Goal: Answer question/provide support: Share knowledge or assist other users

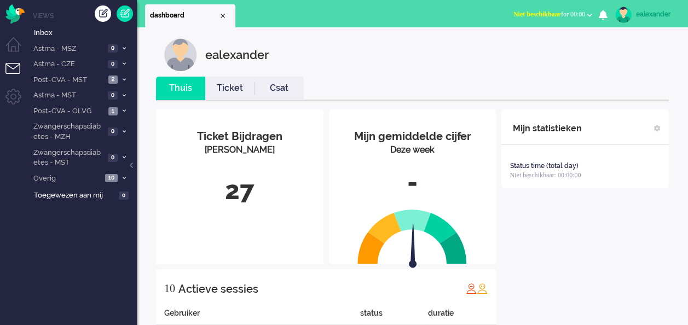
click at [565, 10] on button "Niet beschikbaar for 00:00" at bounding box center [552, 15] width 92 height 16
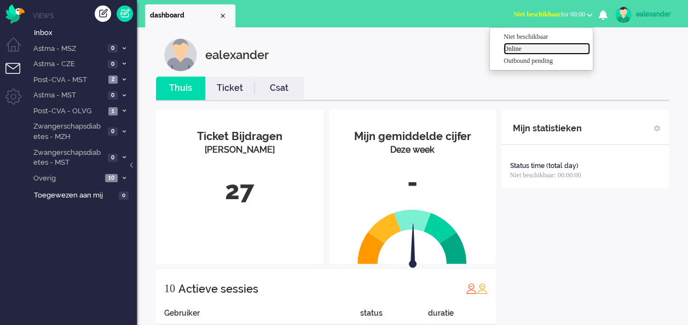
click at [521, 50] on label "Online" at bounding box center [546, 48] width 86 height 9
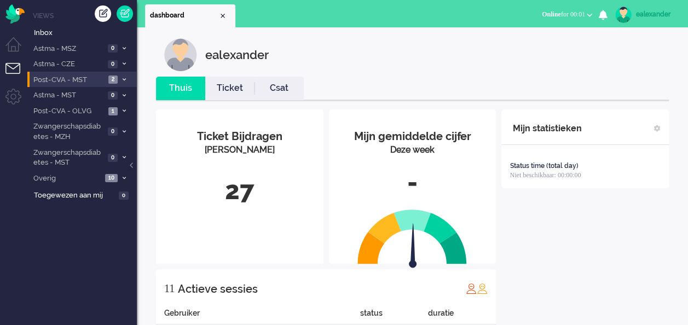
click at [126, 80] on span at bounding box center [124, 80] width 8 height 6
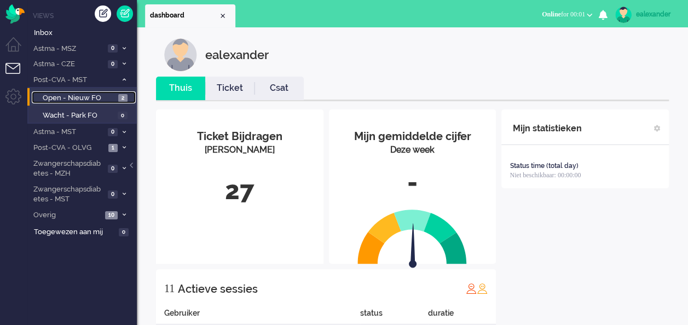
drag, startPoint x: 121, startPoint y: 96, endPoint x: 129, endPoint y: 96, distance: 7.7
click at [121, 96] on span "2" at bounding box center [122, 98] width 9 height 8
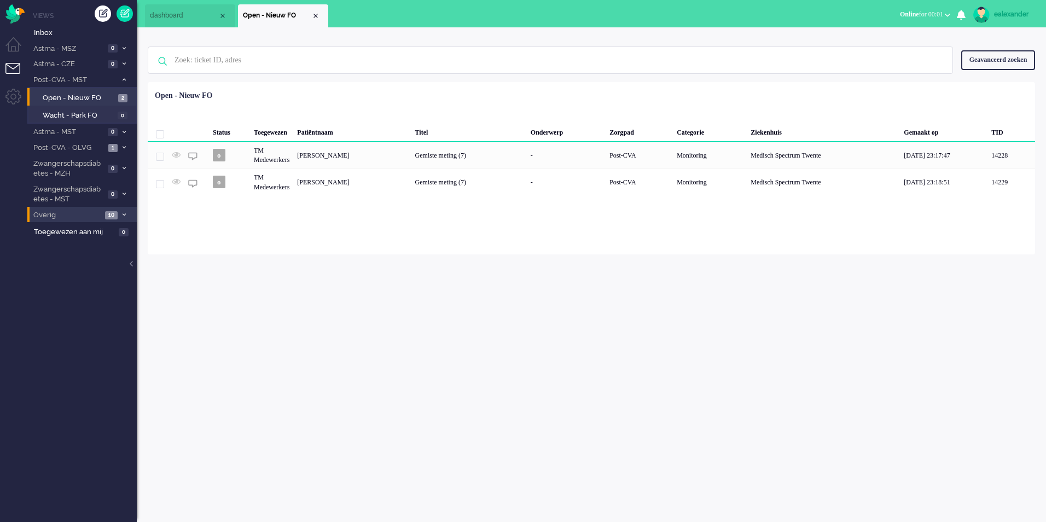
click at [124, 212] on span at bounding box center [124, 215] width 8 height 6
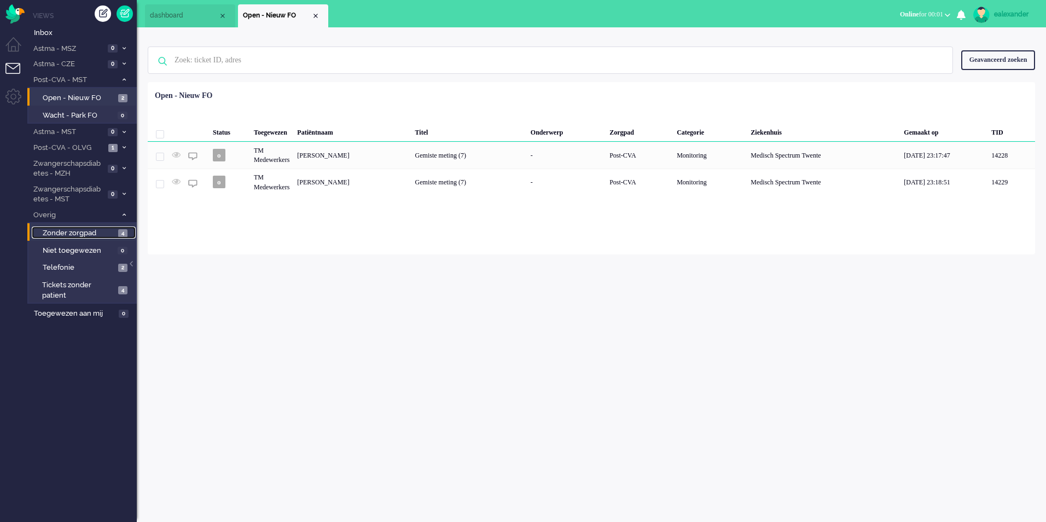
click at [120, 231] on span "4" at bounding box center [122, 233] width 9 height 8
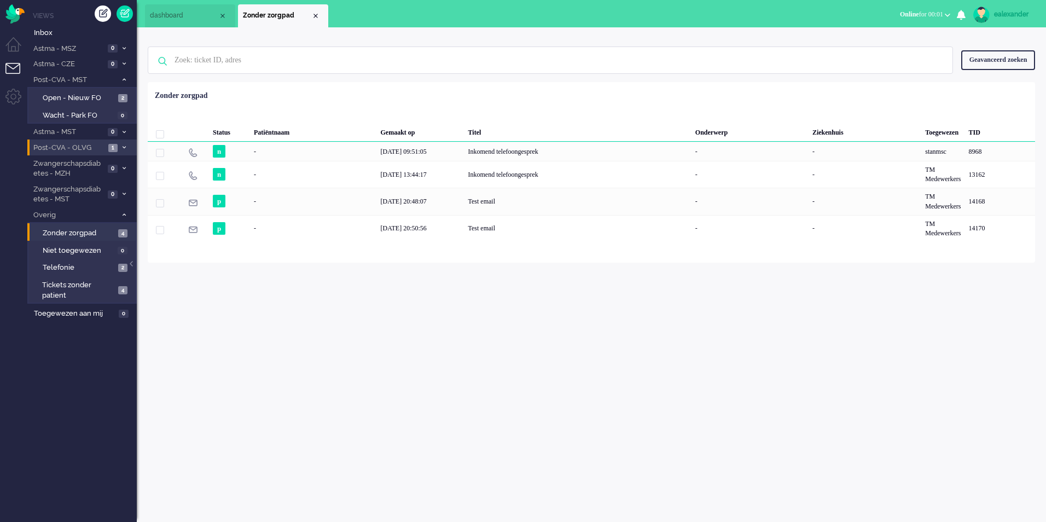
click at [124, 147] on icon at bounding box center [124, 147] width 3 height 4
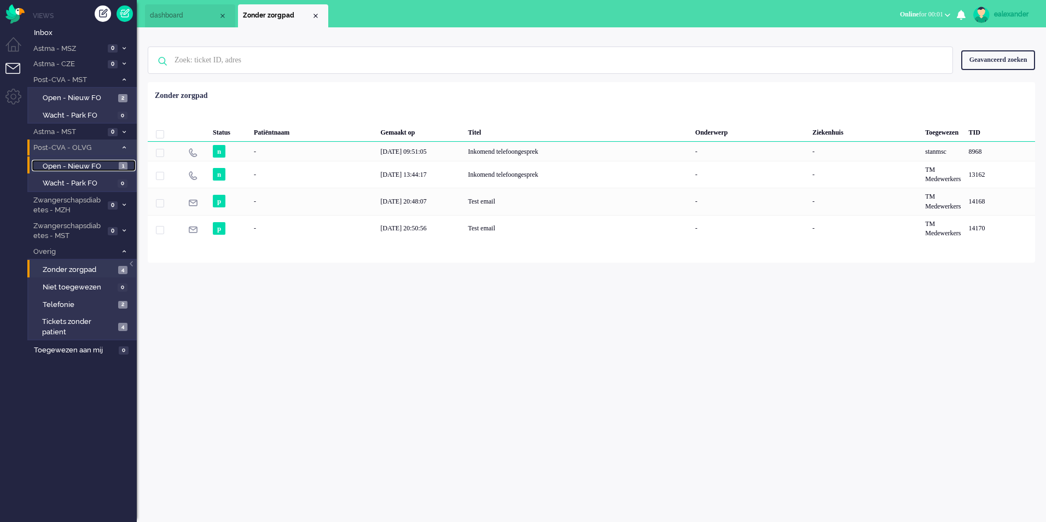
click at [124, 168] on span "1" at bounding box center [123, 166] width 9 height 8
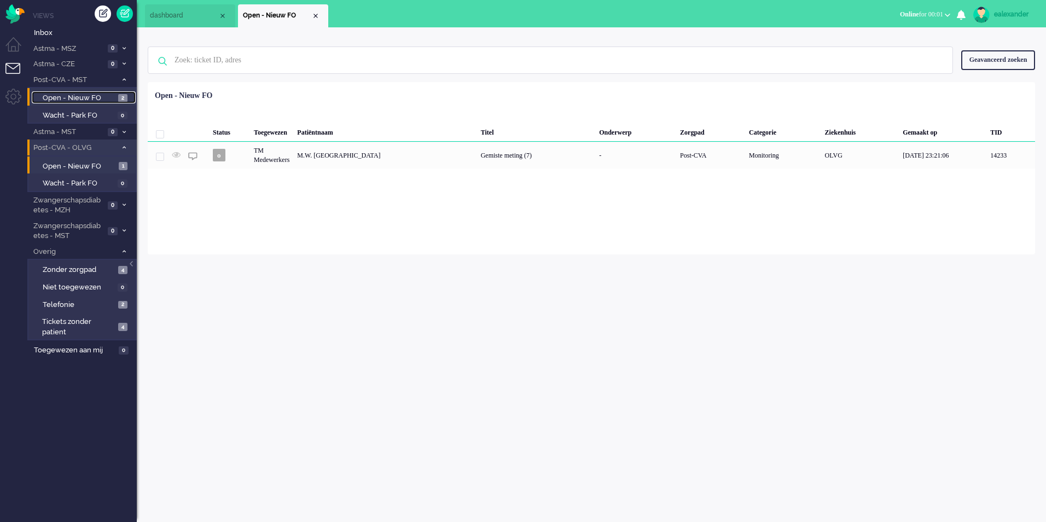
click at [112, 102] on span "Open - Nieuw FO" at bounding box center [79, 98] width 73 height 10
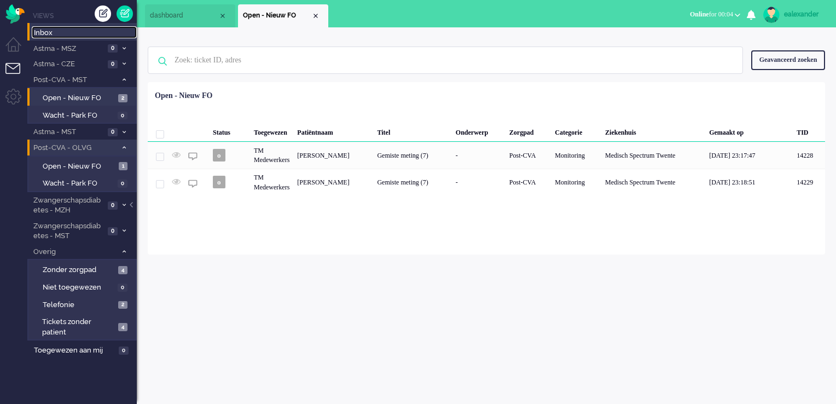
click at [63, 31] on span "Inbox" at bounding box center [85, 33] width 103 height 10
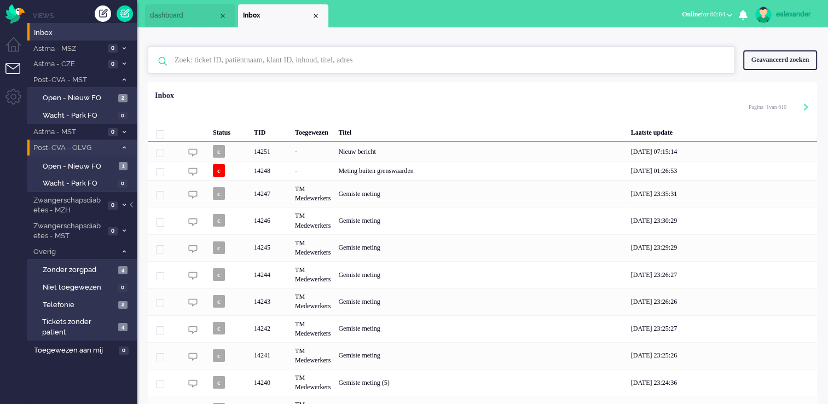
click at [267, 67] on input "text" at bounding box center [442, 60] width 553 height 26
paste input "14134"
type input "14134"
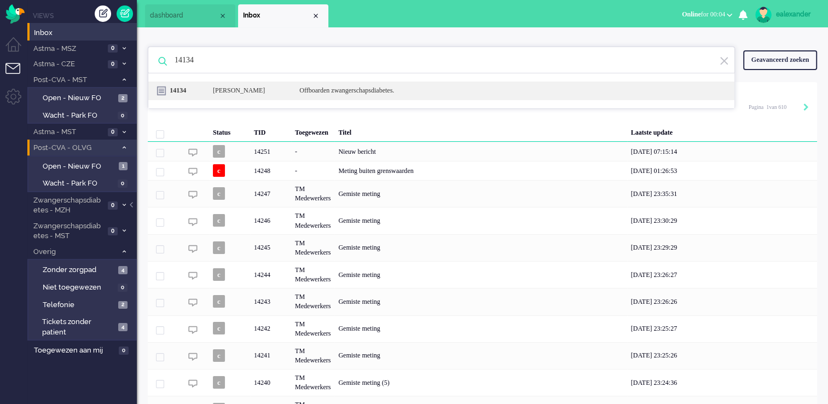
click at [267, 96] on div "14134 [PERSON_NAME] Offboarden zwangerschapsdiabetes." at bounding box center [441, 90] width 586 height 19
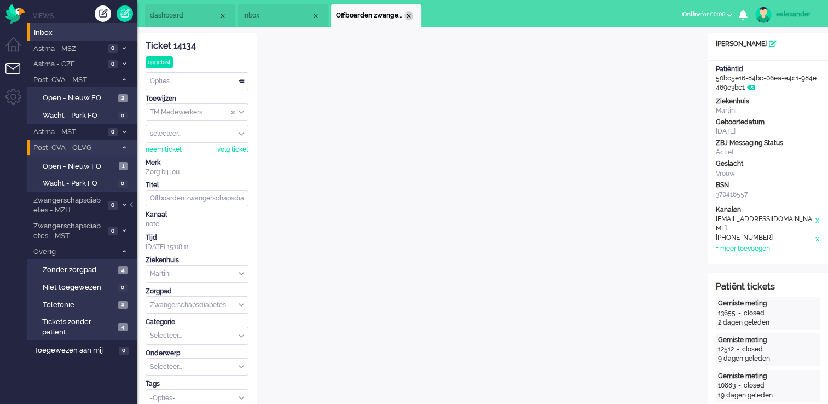
click at [411, 16] on div "Close tab" at bounding box center [408, 15] width 9 height 9
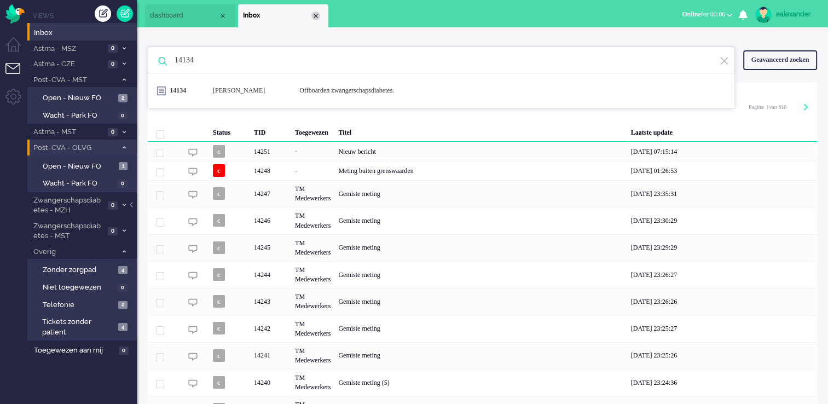
click at [316, 14] on div "Close tab" at bounding box center [315, 15] width 9 height 9
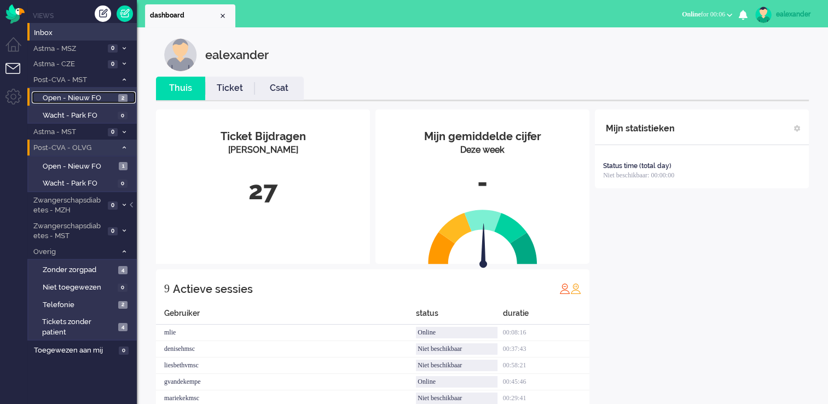
click at [102, 97] on span "Open - Nieuw FO" at bounding box center [79, 98] width 73 height 10
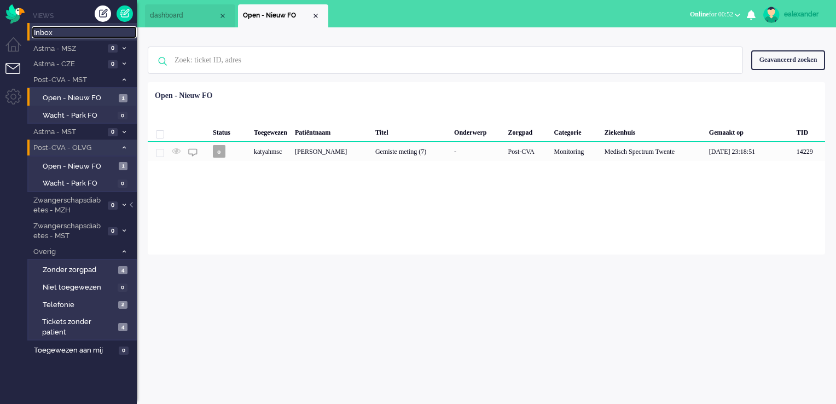
click at [73, 37] on span "Inbox" at bounding box center [85, 33] width 103 height 10
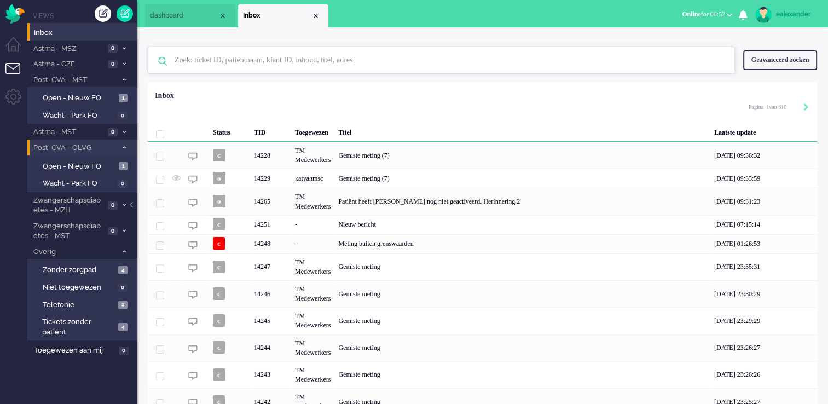
click at [514, 53] on input "text" at bounding box center [442, 60] width 553 height 26
paste input "13494"
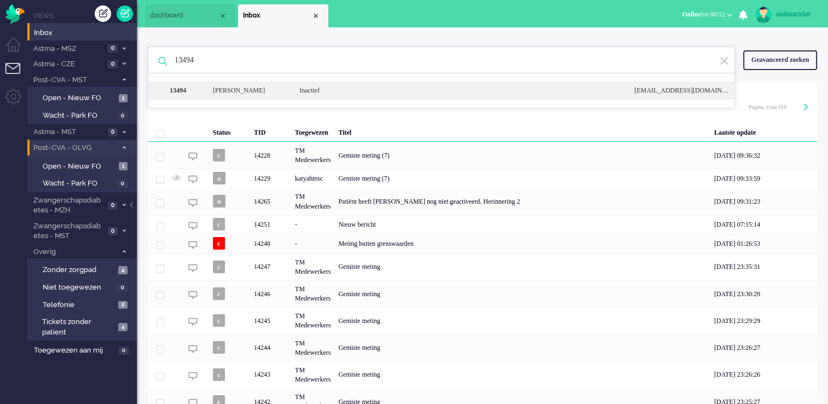
type input "13494"
click at [260, 96] on div "13494 [PERSON_NAME] Inactief [EMAIL_ADDRESS][DOMAIN_NAME]" at bounding box center [441, 90] width 586 height 18
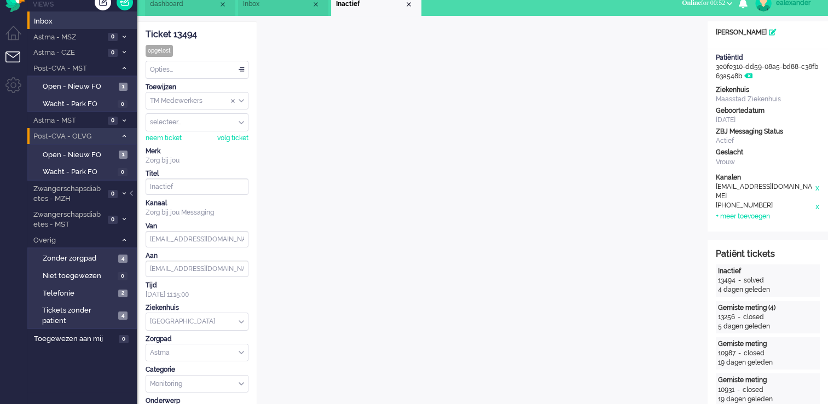
scroll to position [33, 0]
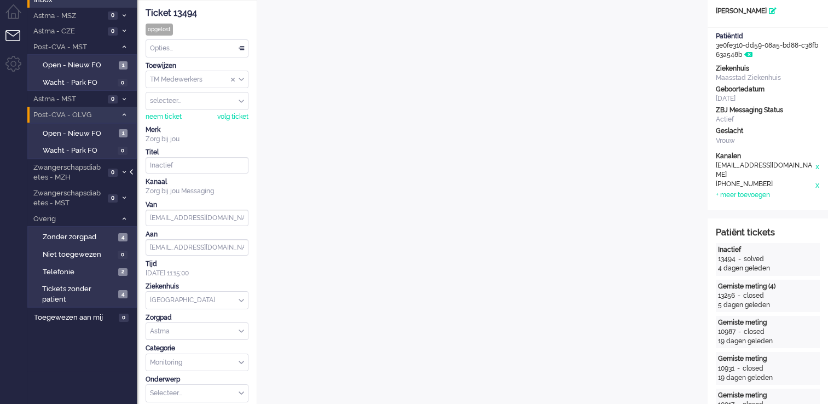
click at [133, 172] on div at bounding box center [132, 177] width 5 height 16
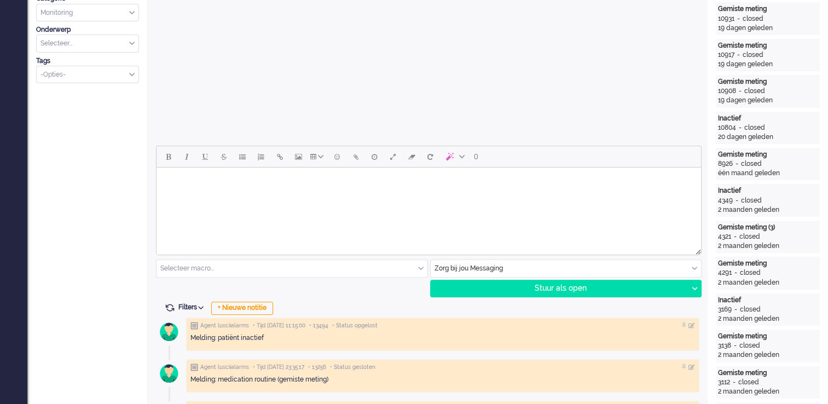
scroll to position [383, 0]
click at [362, 195] on html at bounding box center [428, 181] width 544 height 28
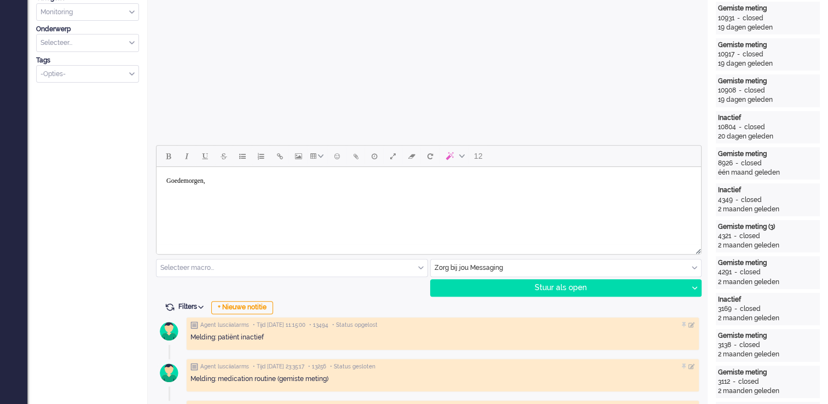
click at [214, 209] on html "Goedemorgen," at bounding box center [428, 189] width 544 height 44
click at [174, 206] on p "Rich Text Area. Press ALT-0 for help." at bounding box center [428, 201] width 525 height 8
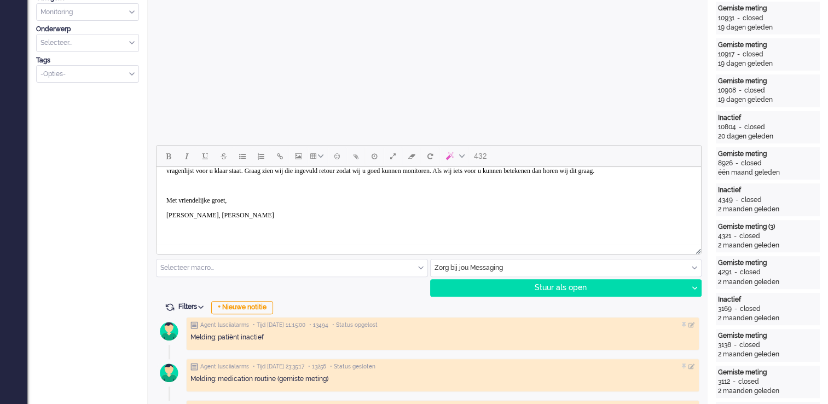
scroll to position [0, 0]
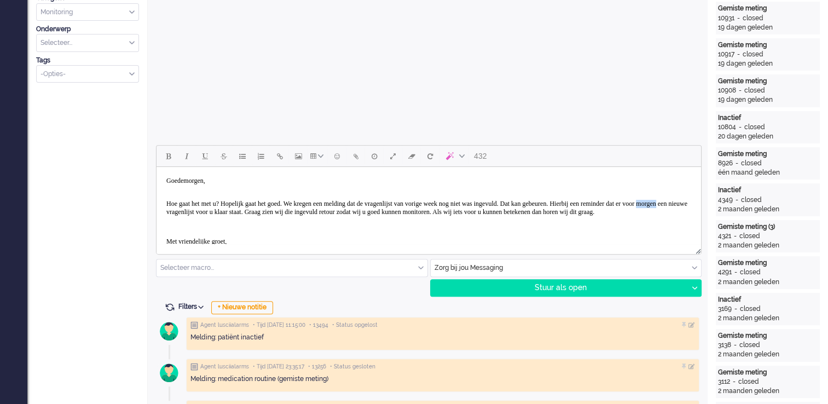
drag, startPoint x: 252, startPoint y: 213, endPoint x: 276, endPoint y: 213, distance: 24.1
click at [276, 213] on span "Hoe gaat het met u? Hopelijk gaat het goed. We kregen een melding dat de vragen…" at bounding box center [426, 208] width 521 height 16
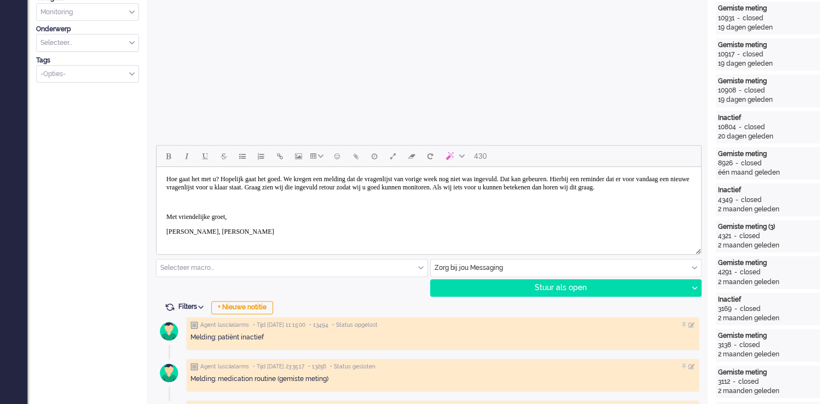
scroll to position [46, 0]
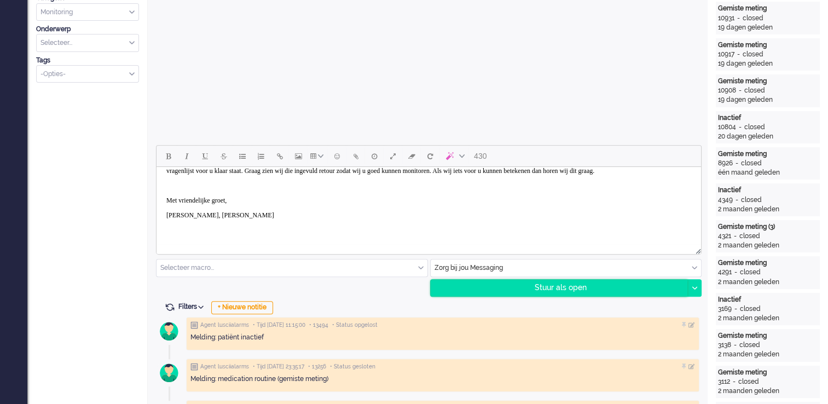
click at [580, 288] on div "Stuur als open" at bounding box center [558, 287] width 257 height 16
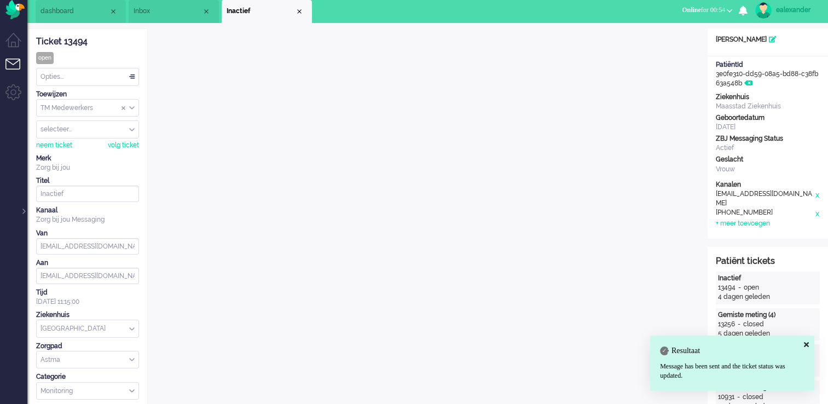
scroll to position [0, 0]
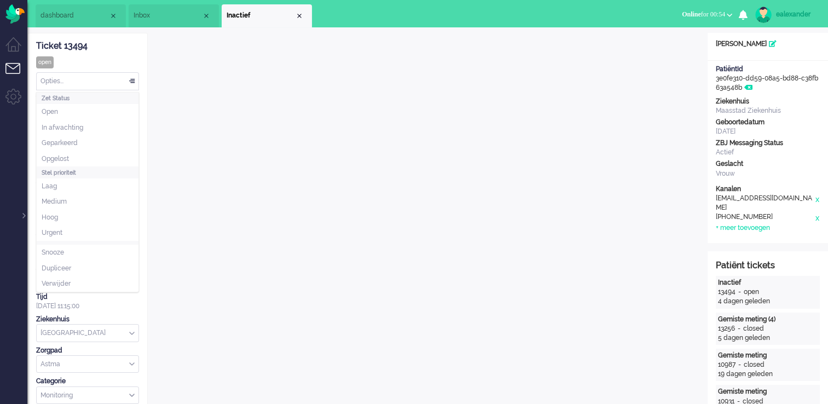
drag, startPoint x: 124, startPoint y: 82, endPoint x: 112, endPoint y: 97, distance: 19.5
click at [124, 83] on div "Opties..." at bounding box center [88, 81] width 102 height 17
click at [101, 162] on li "Opgelost" at bounding box center [88, 159] width 102 height 16
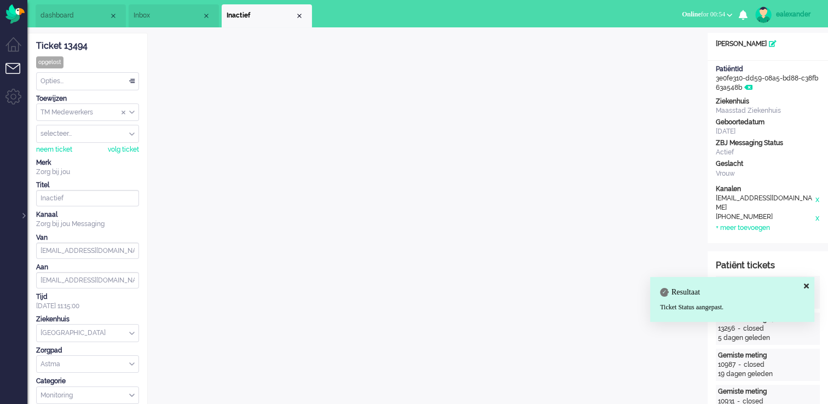
drag, startPoint x: 301, startPoint y: 16, endPoint x: 309, endPoint y: 31, distance: 16.4
click at [301, 16] on div "Close tab" at bounding box center [299, 15] width 9 height 9
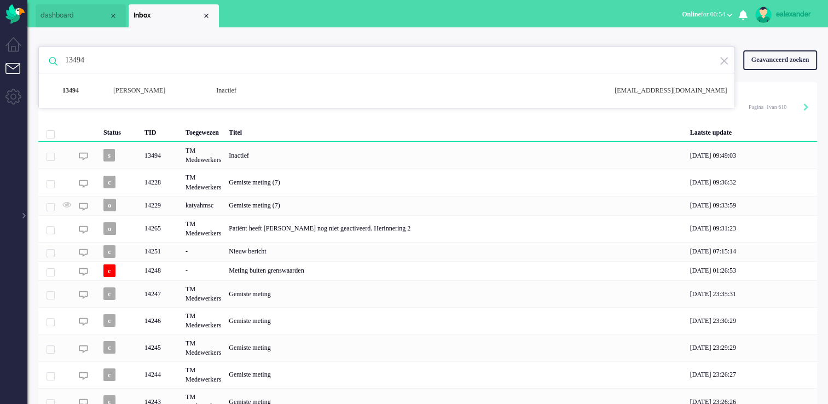
click at [119, 51] on input "13494" at bounding box center [388, 60] width 662 height 26
paste input "7"
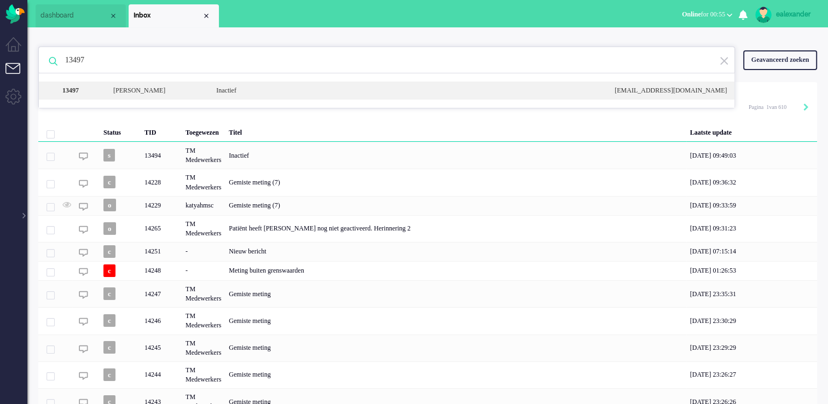
click at [159, 89] on div "[PERSON_NAME]" at bounding box center [156, 90] width 103 height 9
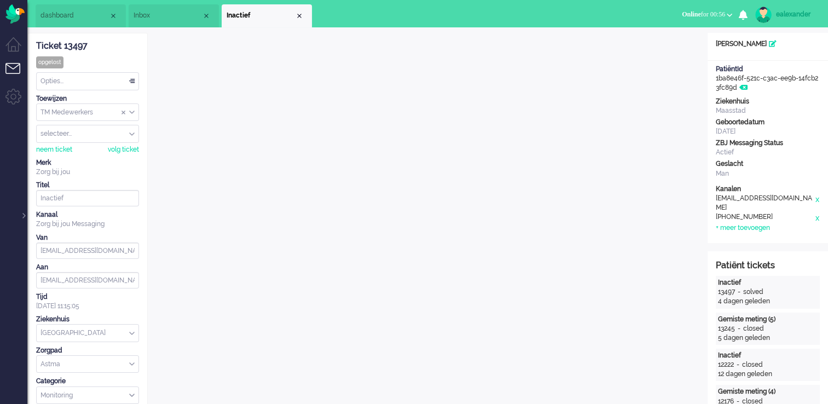
click at [151, 10] on li "Inbox" at bounding box center [174, 15] width 90 height 23
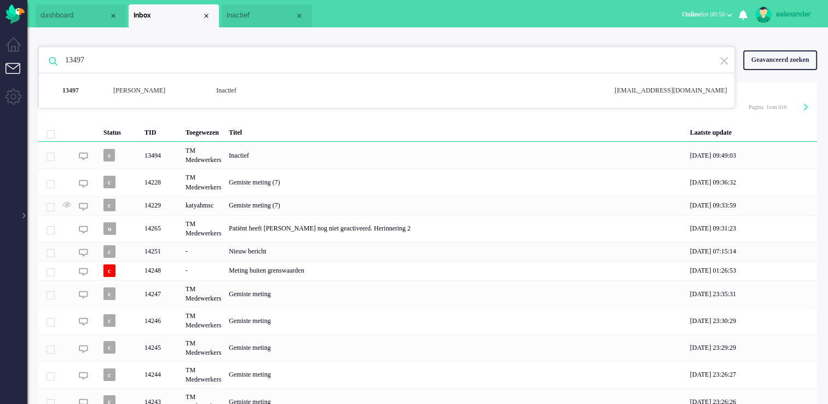
click at [180, 65] on input "13497" at bounding box center [388, 60] width 662 height 26
paste input "8"
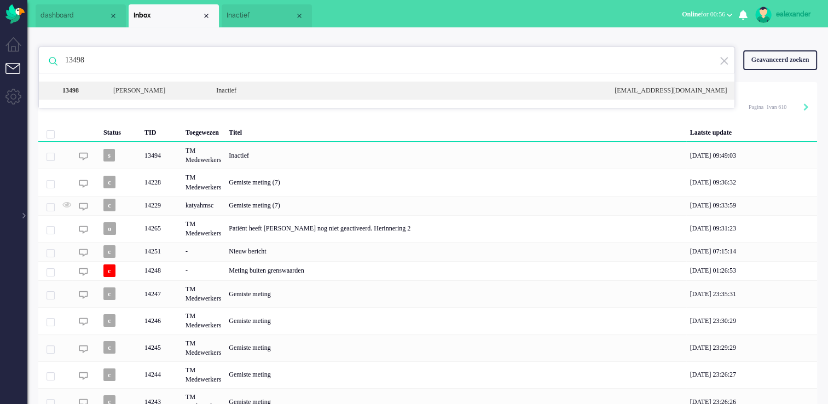
click at [283, 87] on div "Inactief" at bounding box center [407, 90] width 398 height 9
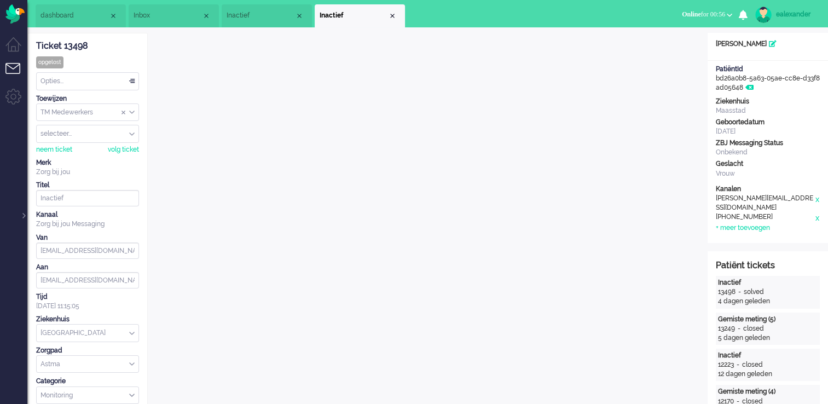
click at [179, 19] on span "Inbox" at bounding box center [167, 15] width 68 height 9
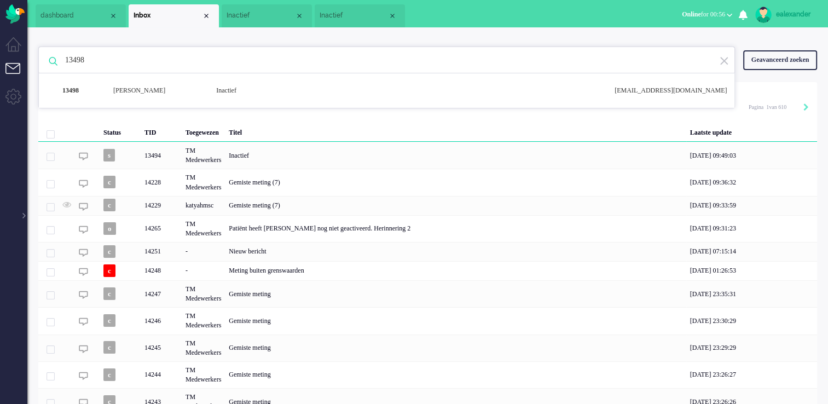
click at [149, 66] on input "13498" at bounding box center [388, 60] width 662 height 26
paste input "737"
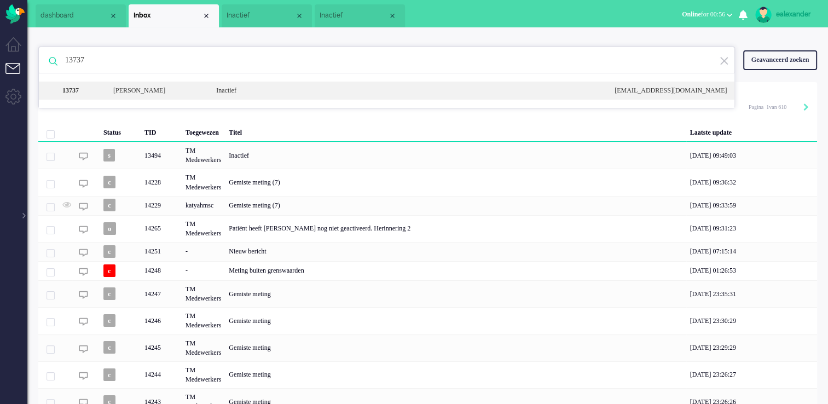
type input "13737"
click at [171, 86] on div "[PERSON_NAME]" at bounding box center [156, 90] width 103 height 9
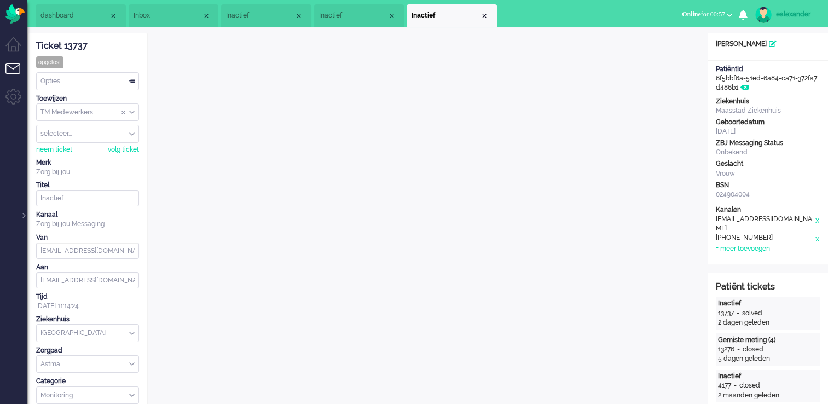
click at [243, 19] on span "Inactief" at bounding box center [260, 15] width 68 height 9
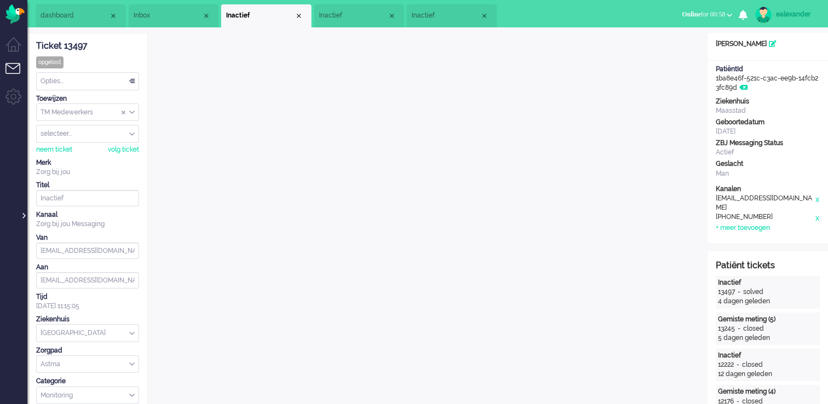
click at [22, 215] on div at bounding box center [22, 210] width 5 height 16
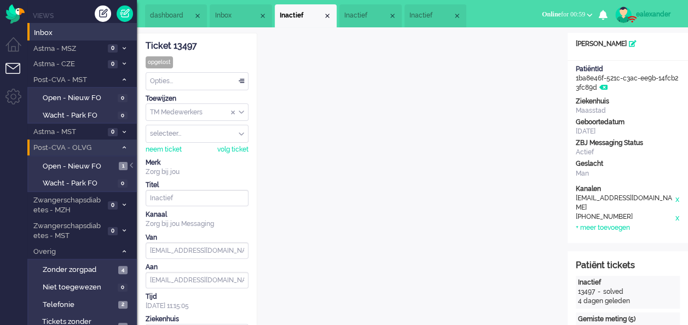
scroll to position [33, 0]
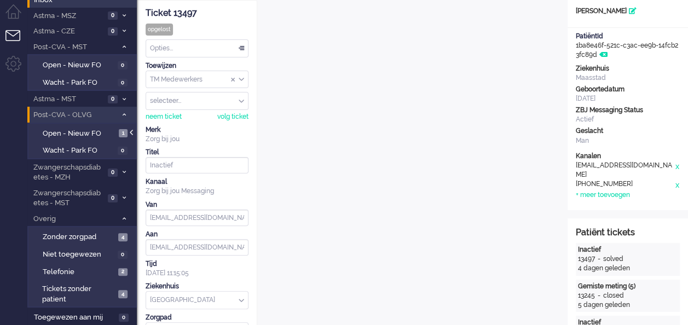
click at [132, 133] on div at bounding box center [132, 138] width 5 height 16
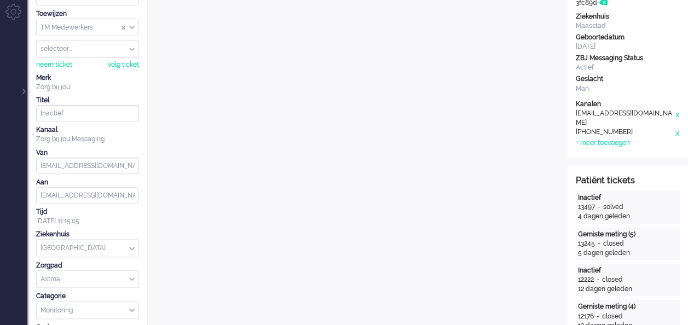
scroll to position [0, 0]
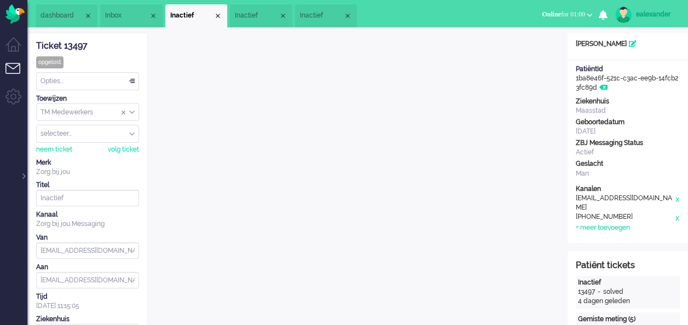
click at [252, 11] on span "Inactief" at bounding box center [256, 15] width 43 height 9
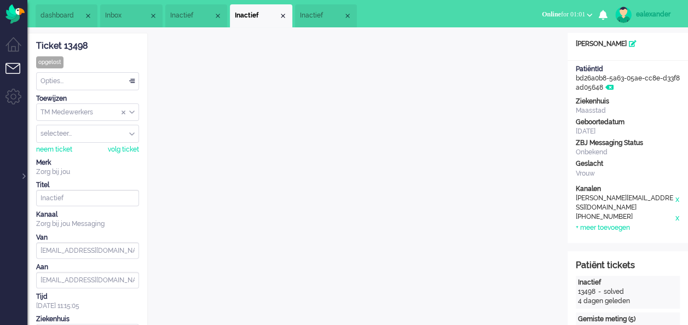
click at [327, 15] on span "Inactief" at bounding box center [321, 15] width 43 height 9
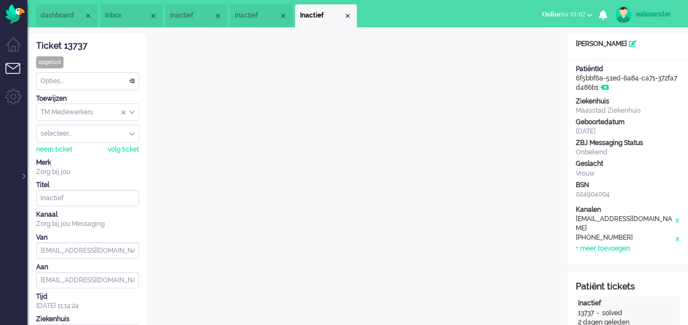
click at [187, 15] on span "Inactief" at bounding box center [191, 15] width 43 height 9
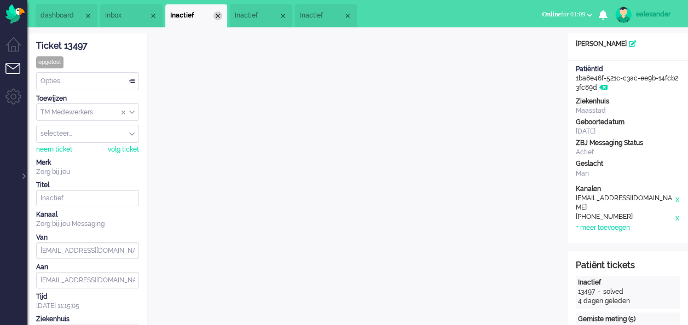
click at [222, 17] on div "Close tab" at bounding box center [217, 15] width 9 height 9
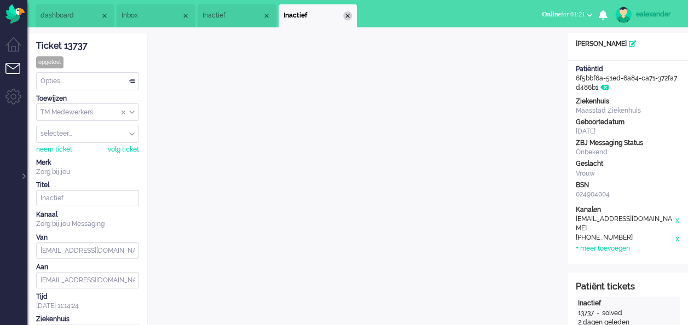
click at [352, 14] on div "Close tab" at bounding box center [347, 15] width 9 height 9
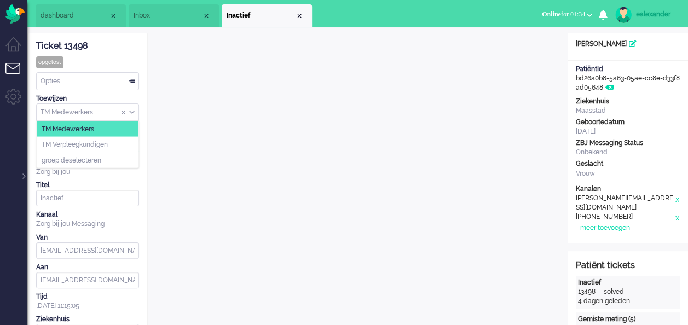
click at [132, 115] on input "Assign Group" at bounding box center [88, 112] width 102 height 17
click at [123, 145] on li "TM Verpleegkundigen" at bounding box center [88, 145] width 102 height 16
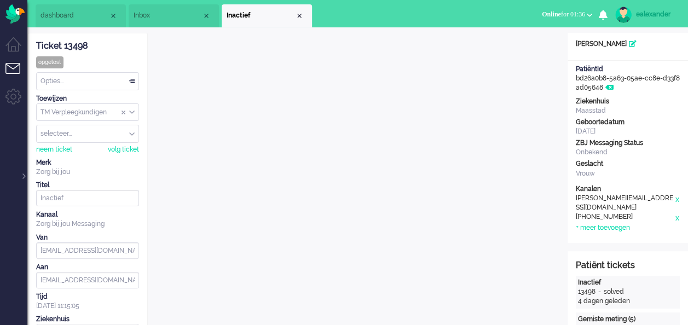
drag, startPoint x: 89, startPoint y: 44, endPoint x: 35, endPoint y: 44, distance: 54.1
copy div "Ticket 13498"
click at [303, 14] on div "Close tab" at bounding box center [299, 15] width 9 height 9
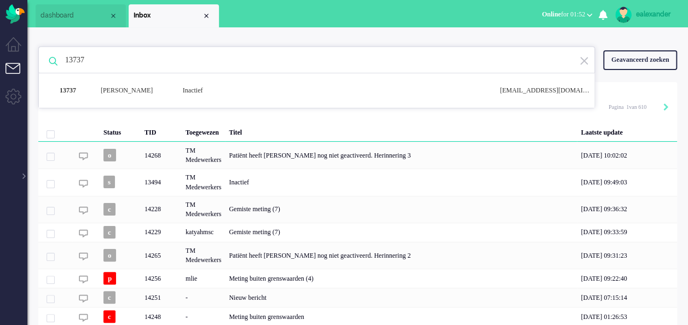
click at [93, 55] on input "13737" at bounding box center [318, 60] width 522 height 26
click at [618, 50] on div "Geavanceerd zoeken" at bounding box center [640, 59] width 74 height 19
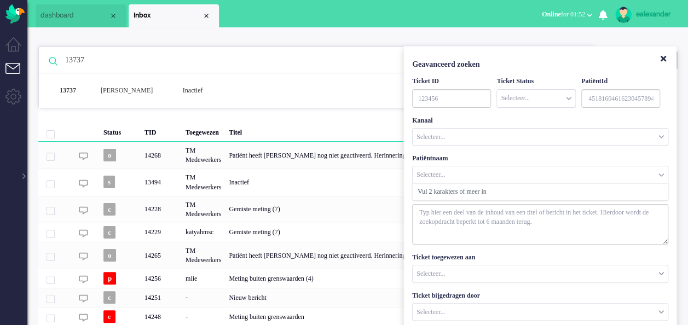
click at [481, 174] on input "Customer Name" at bounding box center [539, 174] width 255 height 17
type input "van har"
click at [447, 171] on input "Customer Name" at bounding box center [539, 174] width 255 height 17
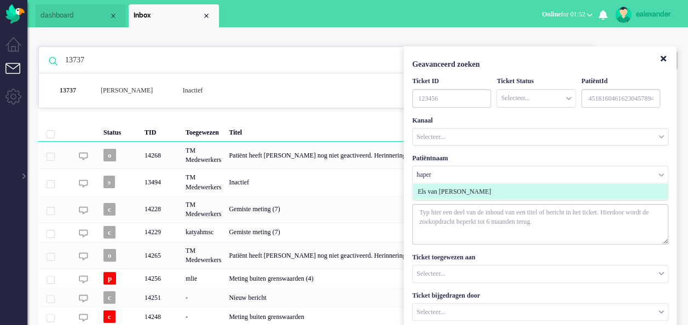
type input "haper"
click at [445, 191] on span "Els van [PERSON_NAME]" at bounding box center [453, 191] width 73 height 9
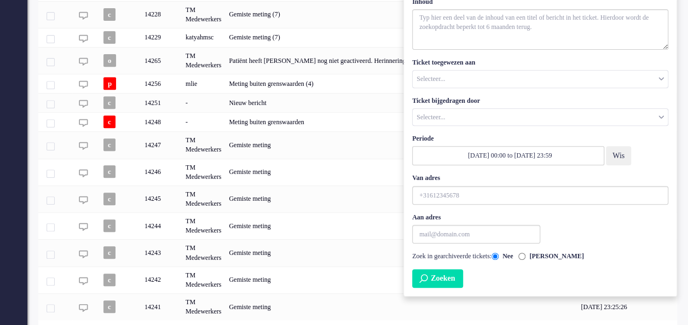
scroll to position [196, 0]
click at [449, 286] on div "Geavanceerd zoeken Ticket ID Ticket Status Selecteer... Nieuw Open In afwachtin…" at bounding box center [539, 72] width 273 height 445
click at [449, 282] on button "Zoeken" at bounding box center [437, 277] width 51 height 19
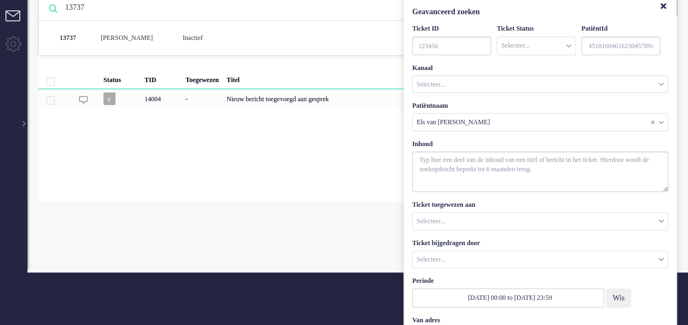
scroll to position [0, 0]
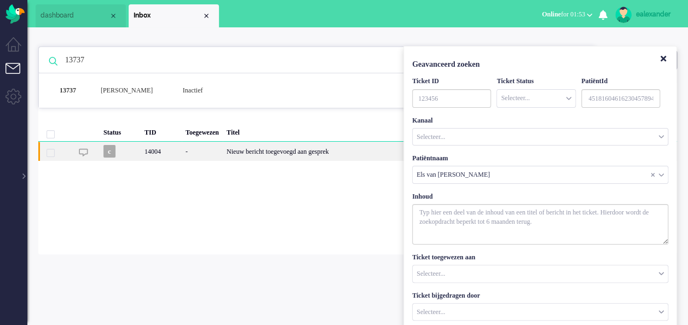
click at [337, 156] on div "Nieuw bericht toegevoegd aan gesprek" at bounding box center [375, 151] width 305 height 19
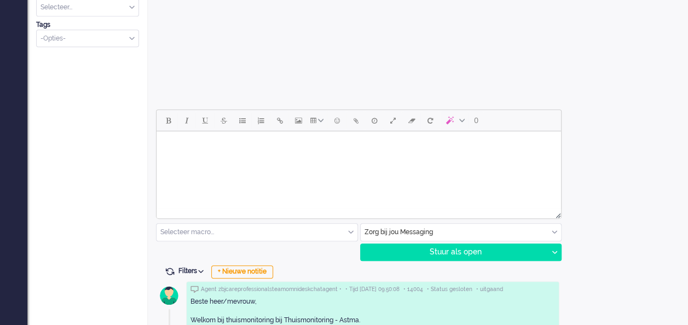
scroll to position [419, 0]
click at [442, 159] on html at bounding box center [358, 145] width 404 height 28
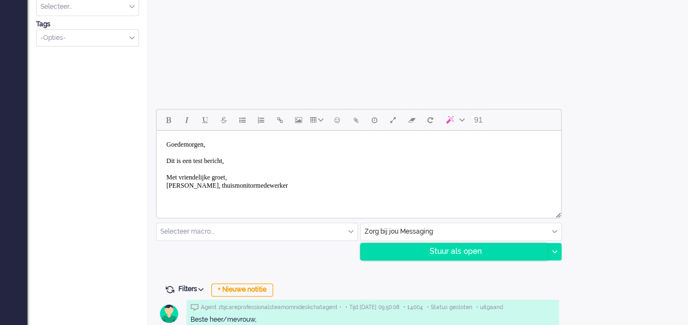
click at [467, 249] on div "Stuur als open" at bounding box center [453, 251] width 187 height 16
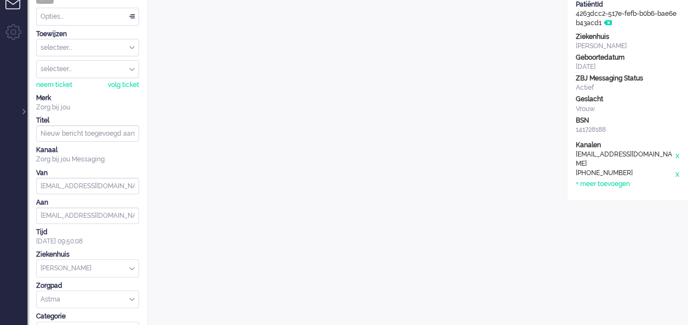
scroll to position [0, 0]
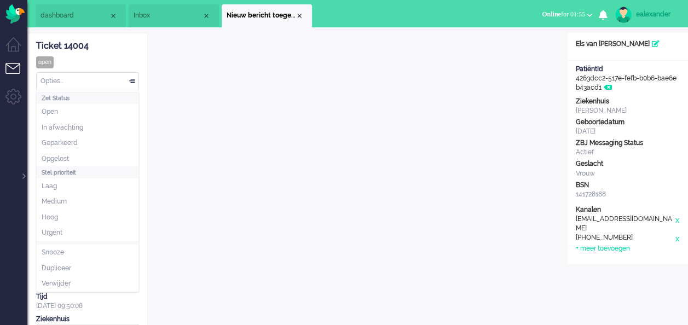
click at [132, 82] on div "Opties..." at bounding box center [88, 81] width 102 height 17
click at [106, 152] on li "Opgelost" at bounding box center [88, 159] width 102 height 16
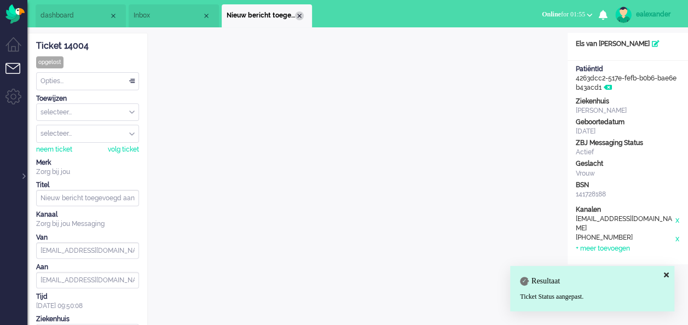
click at [302, 13] on div "Close tab" at bounding box center [299, 15] width 9 height 9
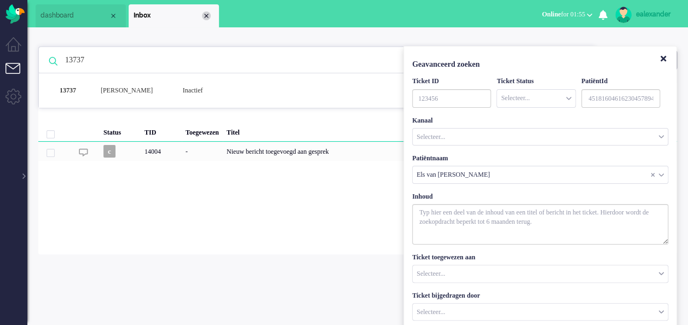
click at [209, 17] on div "Close tab" at bounding box center [206, 15] width 9 height 9
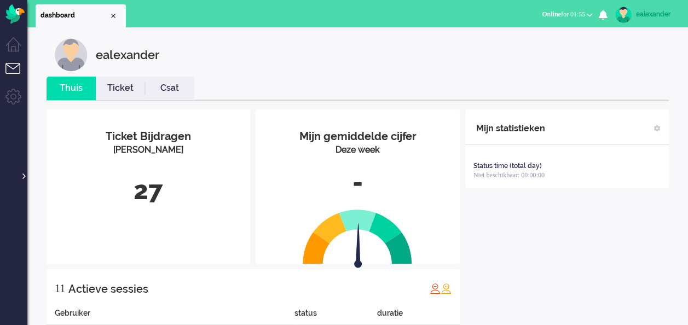
click at [22, 175] on div at bounding box center [22, 170] width 5 height 16
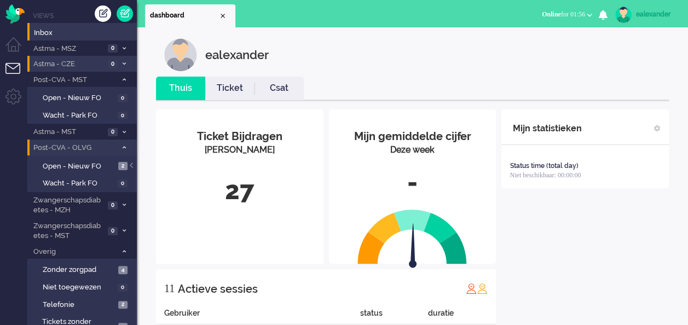
click at [116, 63] on span "0" at bounding box center [113, 64] width 10 height 8
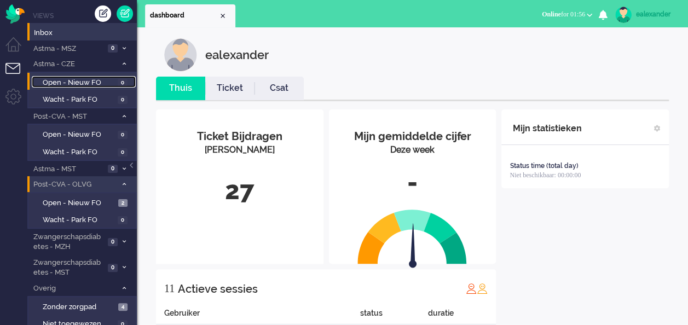
click at [108, 82] on span "Open - Nieuw FO" at bounding box center [79, 83] width 72 height 10
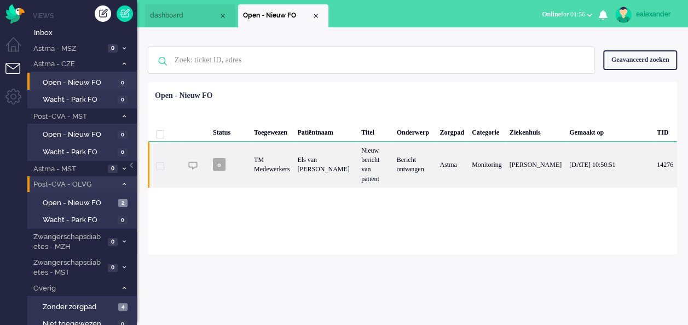
click at [345, 174] on div "Els van [PERSON_NAME]" at bounding box center [325, 165] width 64 height 46
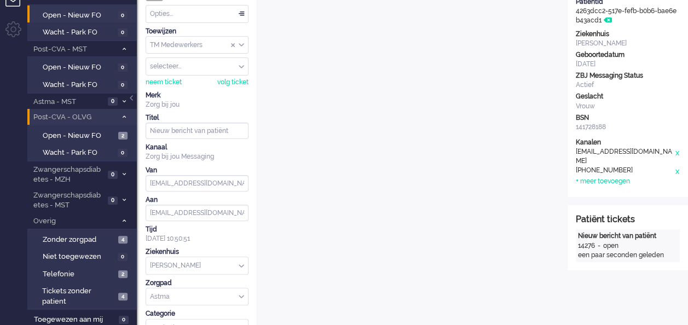
scroll to position [49, 0]
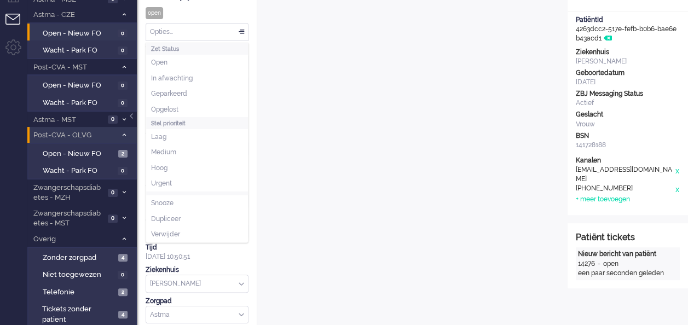
click at [247, 33] on div "Opties..." at bounding box center [197, 32] width 102 height 17
click at [210, 106] on li "Opgelost" at bounding box center [197, 110] width 102 height 16
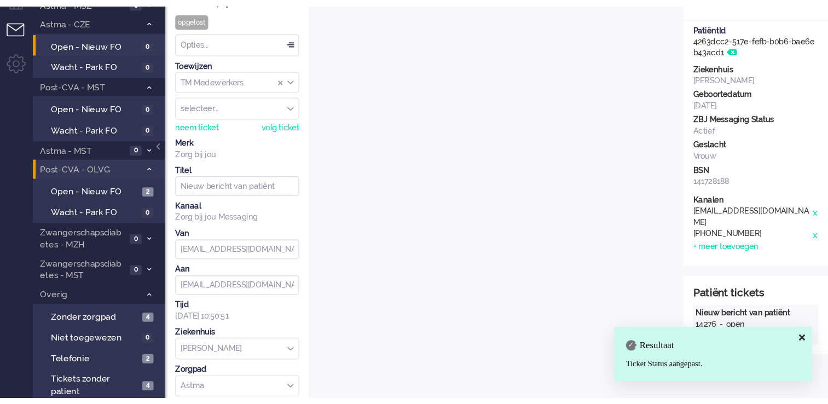
scroll to position [0, 0]
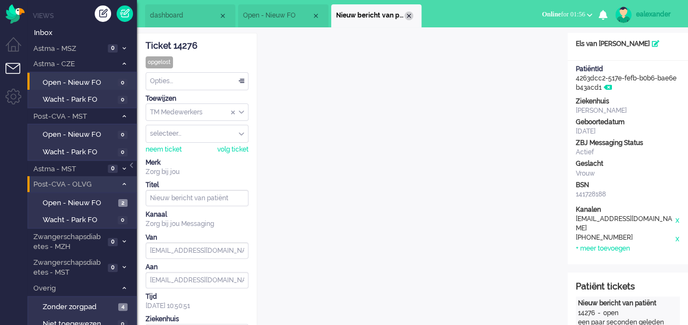
click at [406, 14] on div "Close tab" at bounding box center [408, 15] width 9 height 9
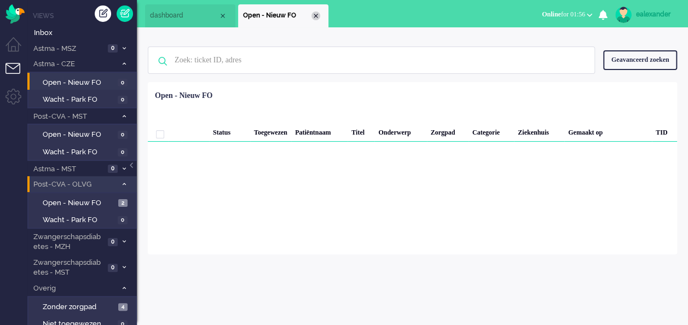
click at [317, 18] on div "Close tab" at bounding box center [315, 15] width 9 height 9
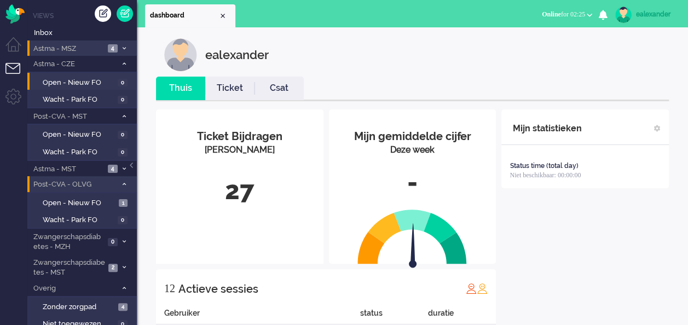
click at [123, 47] on icon at bounding box center [124, 48] width 3 height 4
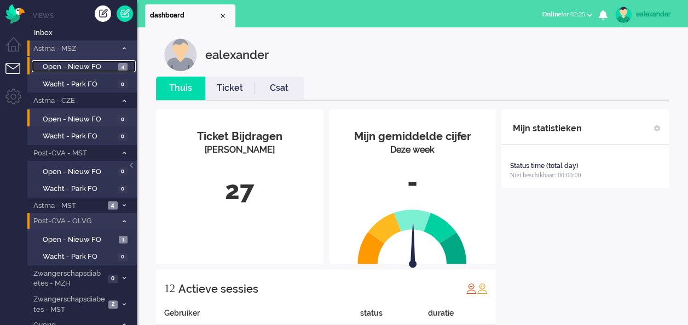
click at [123, 63] on span "4" at bounding box center [122, 67] width 9 height 8
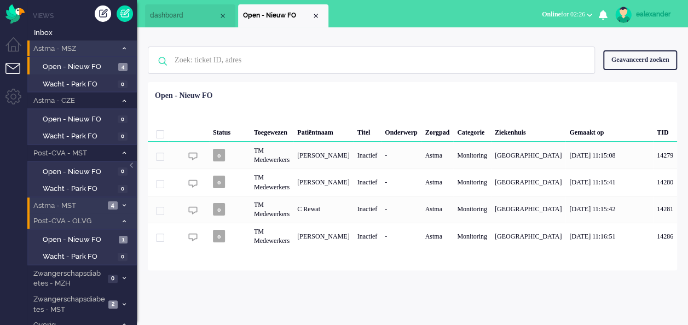
click at [122, 203] on span at bounding box center [124, 206] width 8 height 6
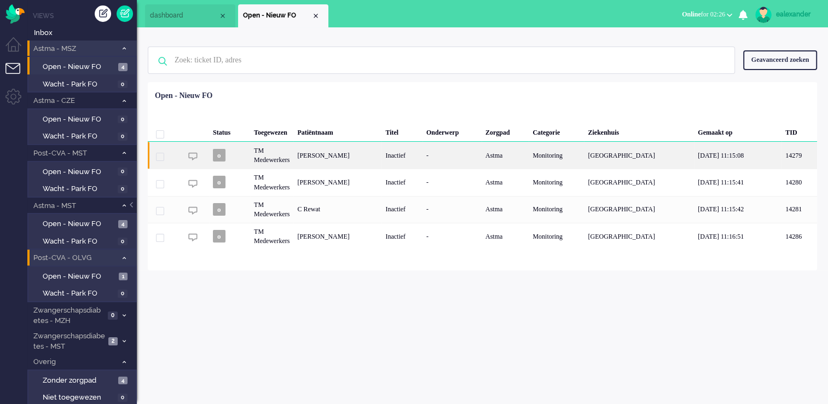
click at [447, 161] on div "-" at bounding box center [451, 155] width 59 height 27
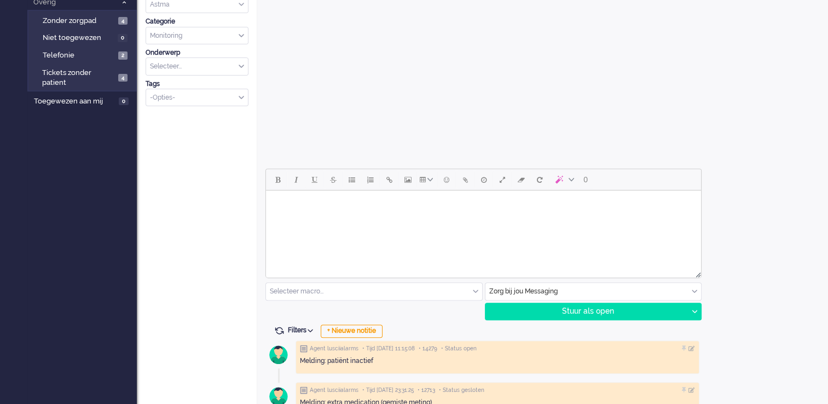
scroll to position [328, 0]
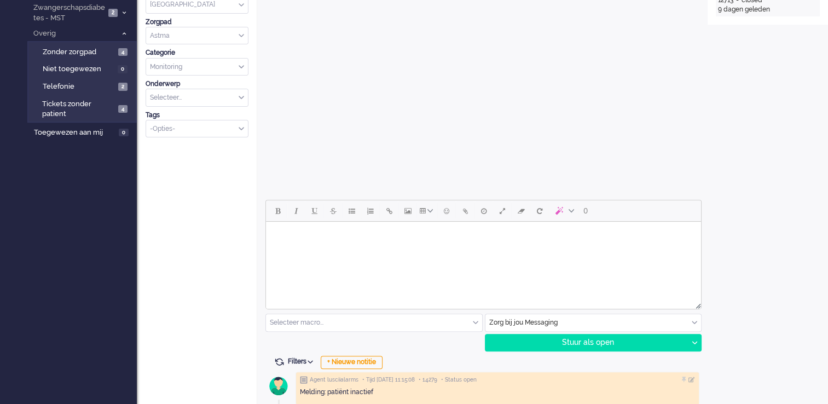
click at [430, 243] on body "Rich Text Area. Press ALT-0 for help." at bounding box center [483, 235] width 426 height 19
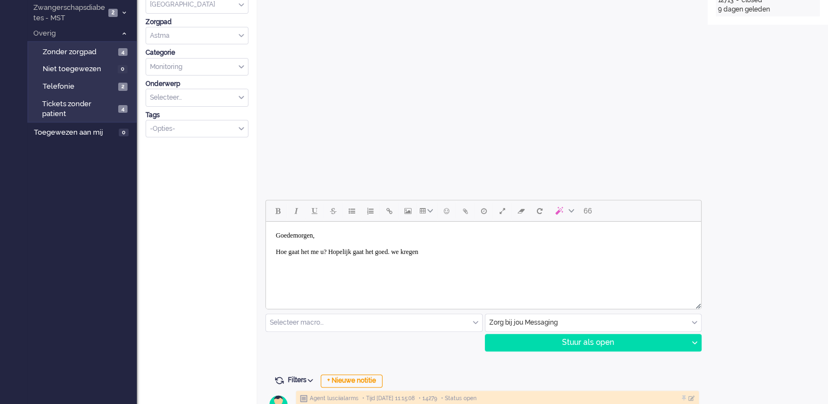
click at [427, 249] on body "Goedemorgen, [PERSON_NAME] gaat het me u? Hopelijk gaat het goed. we kregen" at bounding box center [483, 244] width 426 height 36
click at [481, 248] on body "Goedemorgen, [PERSON_NAME] gaat het me u? Hopelijk gaat het goed. We kregen" at bounding box center [483, 244] width 426 height 36
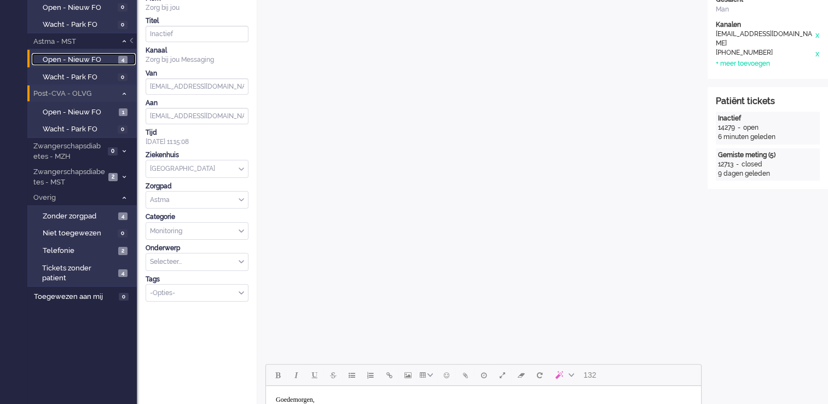
click at [116, 61] on link "Open - Nieuw FO 4" at bounding box center [84, 59] width 104 height 12
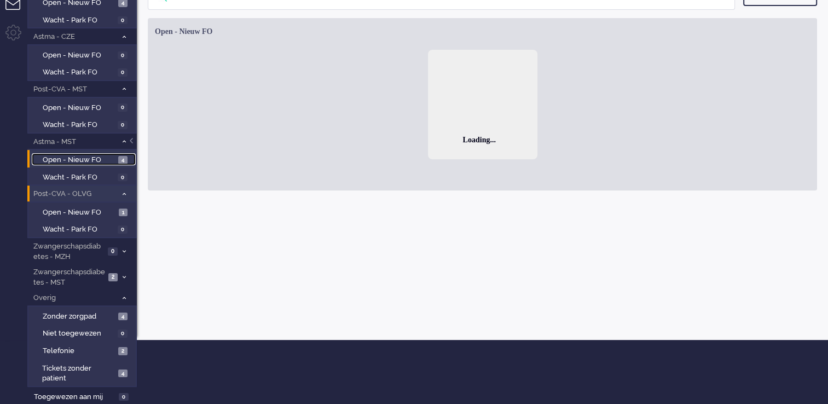
scroll to position [61, 0]
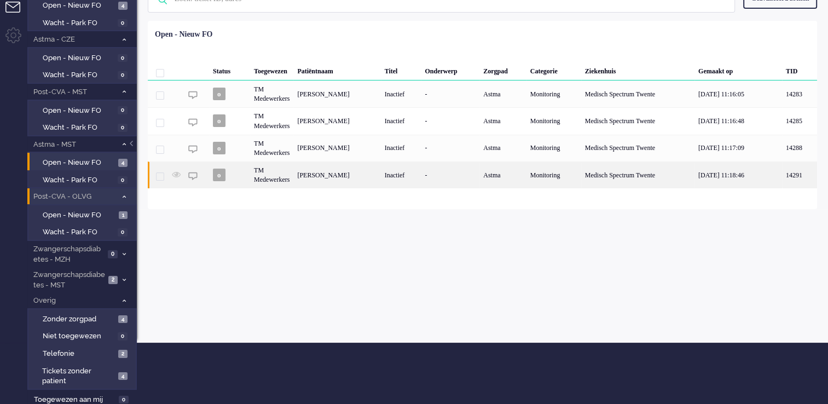
click at [394, 179] on div "Inactief" at bounding box center [401, 174] width 40 height 27
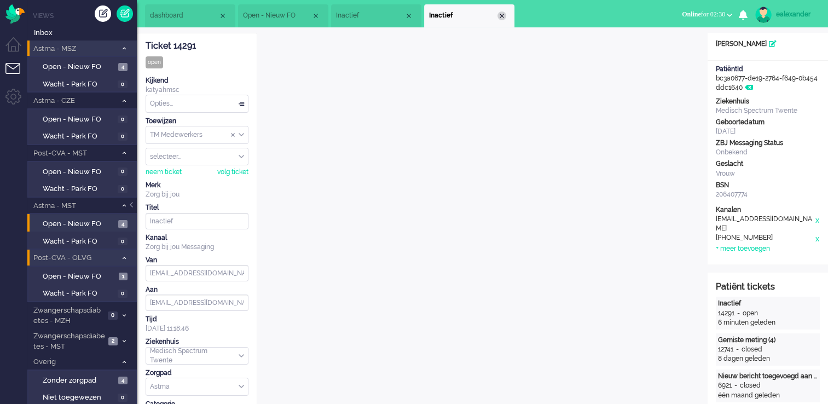
click at [502, 16] on div "Close tab" at bounding box center [501, 15] width 9 height 9
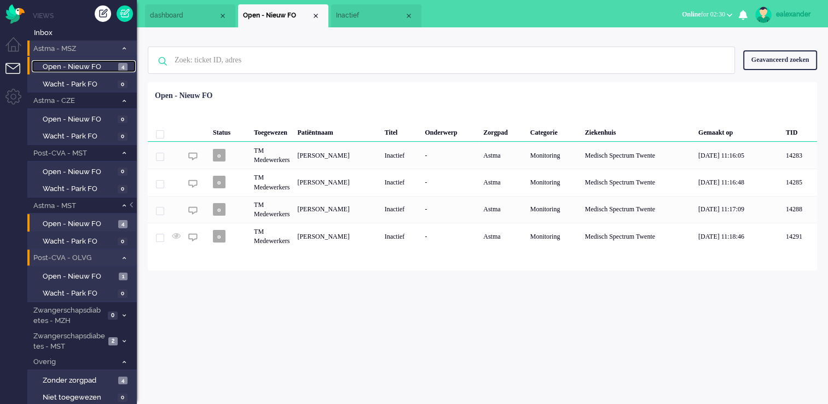
click at [106, 66] on span "Open - Nieuw FO" at bounding box center [79, 67] width 73 height 10
drag, startPoint x: 367, startPoint y: 15, endPoint x: 374, endPoint y: 26, distance: 13.0
click at [368, 15] on span "Inactief" at bounding box center [370, 15] width 68 height 9
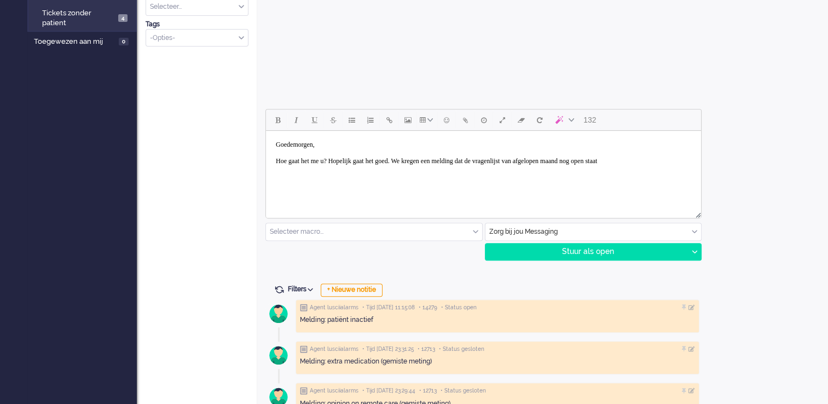
scroll to position [383, 0]
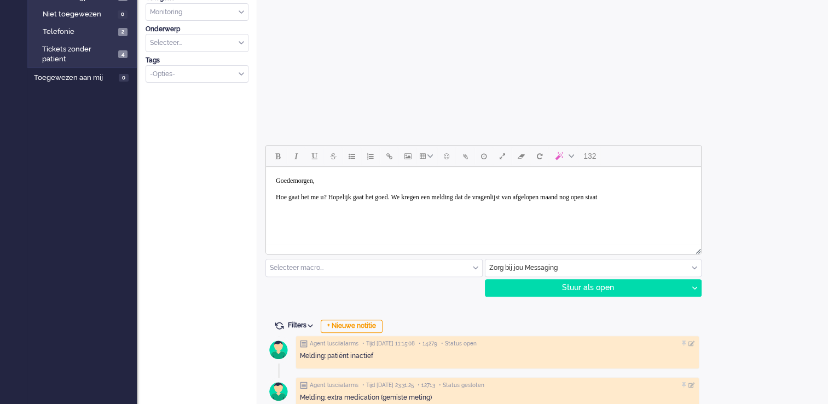
click at [687, 196] on body "Goedemorgen, [PERSON_NAME] gaat het me u? Hopelijk gaat het goed. We kregen een…" at bounding box center [483, 189] width 426 height 36
click at [420, 207] on body "Goedemorgen, [PERSON_NAME] gaat het me u? Hopelijk gaat het goed. We kregen een…" at bounding box center [483, 193] width 426 height 44
click at [537, 207] on body "Goedemorgen, [PERSON_NAME] gaat het me u? Hopelijk gaat het goed. We kregen een…" at bounding box center [483, 193] width 426 height 44
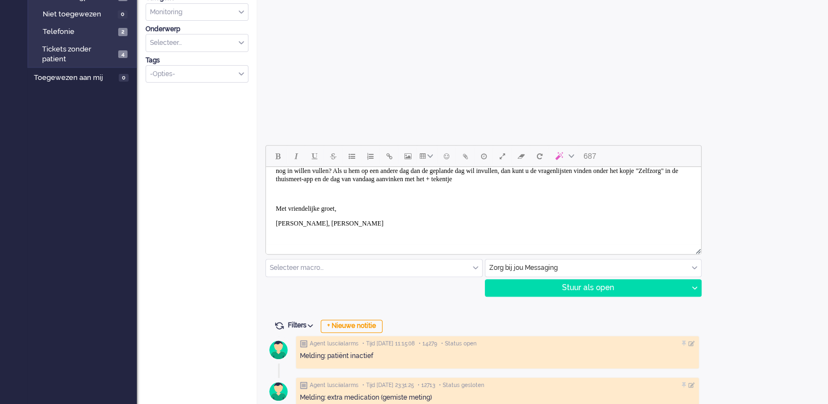
scroll to position [19, 0]
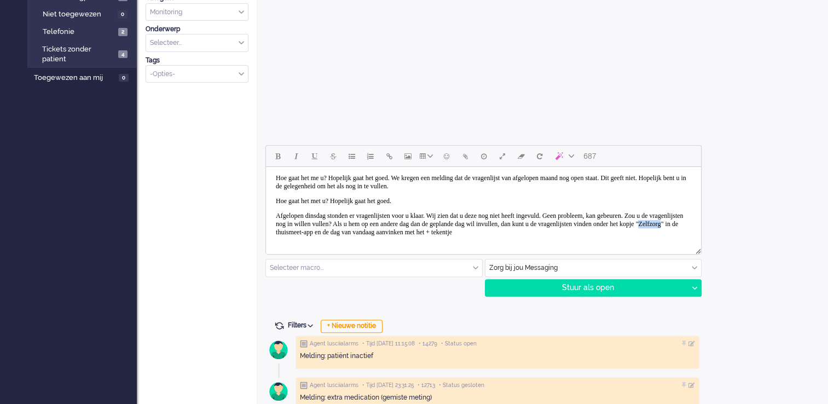
drag, startPoint x: 436, startPoint y: 229, endPoint x: 462, endPoint y: 230, distance: 26.3
click at [462, 230] on span "Afgelopen dinsdag stonden er vragenlijsten voor u klaar. Wij zien dat u deze no…" at bounding box center [479, 224] width 407 height 24
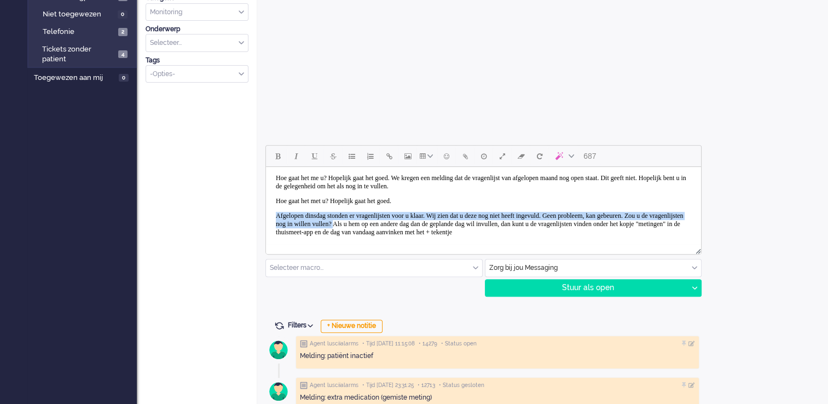
drag, startPoint x: 275, startPoint y: 212, endPoint x: 456, endPoint y: 222, distance: 181.3
click at [457, 220] on span "Afgelopen dinsdag stonden er vragenlijsten voor u klaar. Wij zien dat u deze no…" at bounding box center [479, 224] width 407 height 24
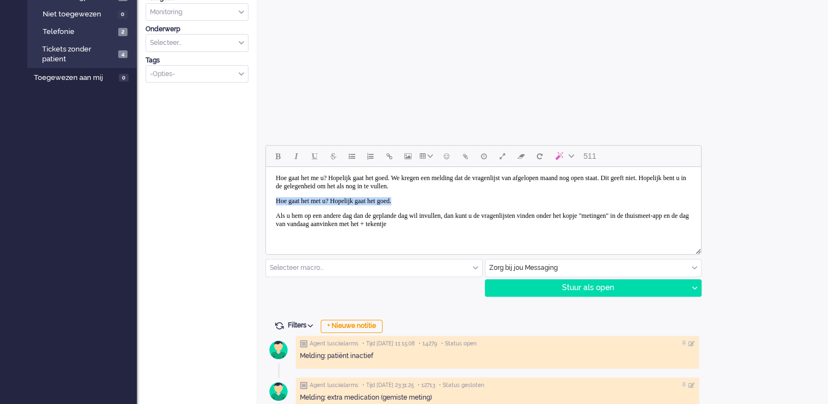
drag, startPoint x: 440, startPoint y: 201, endPoint x: 272, endPoint y: 197, distance: 168.5
click at [272, 197] on body "Goedemorgen, [PERSON_NAME] gaat het me u? Hopelijk gaat het goed. We kregen een…" at bounding box center [483, 218] width 426 height 132
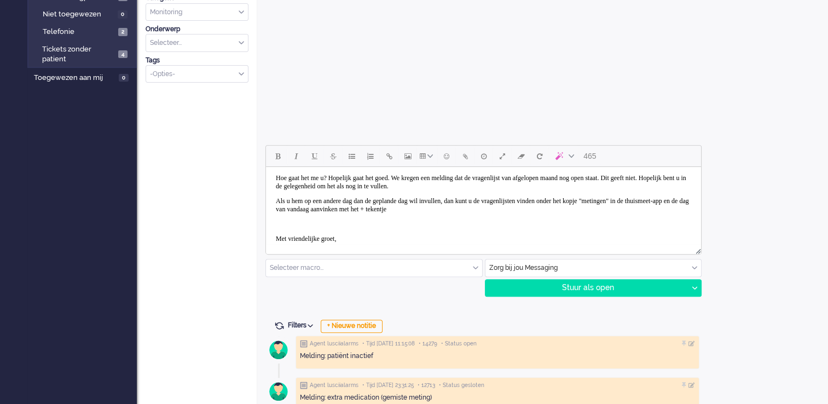
drag, startPoint x: 276, startPoint y: 201, endPoint x: 295, endPoint y: 201, distance: 19.2
click at [276, 201] on span "Als u hem op een andere dag dan de geplande dag wil invullen, dan kunt u de vra…" at bounding box center [482, 205] width 413 height 16
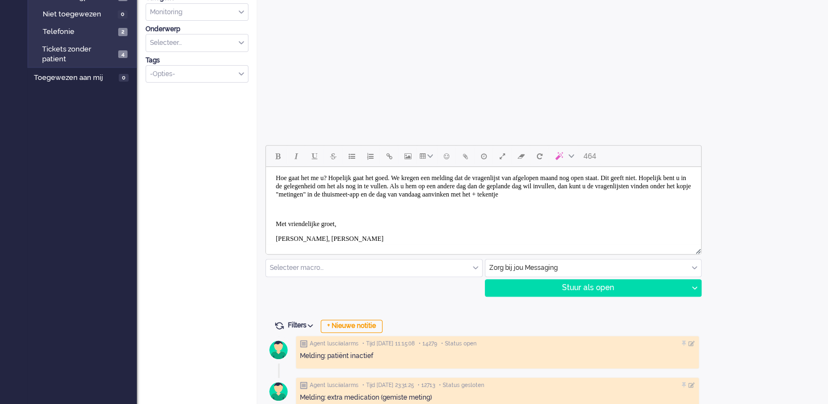
click at [435, 202] on body "Goedemorgen, [PERSON_NAME] gaat het me u? Hopelijk gaat het goed. We kregen een…" at bounding box center [483, 203] width 426 height 103
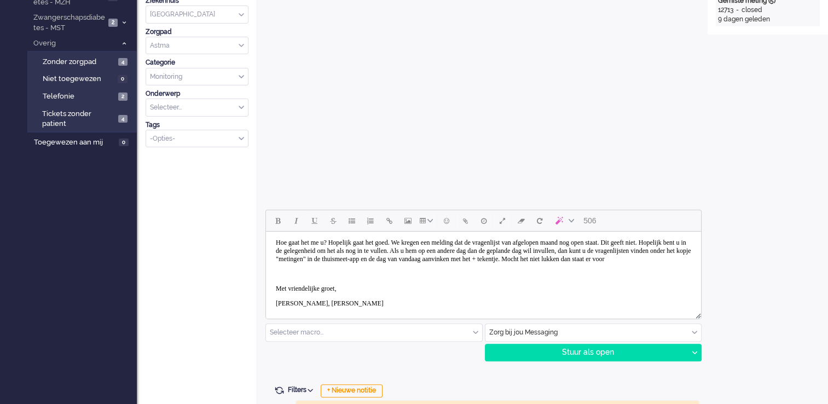
scroll to position [328, 0]
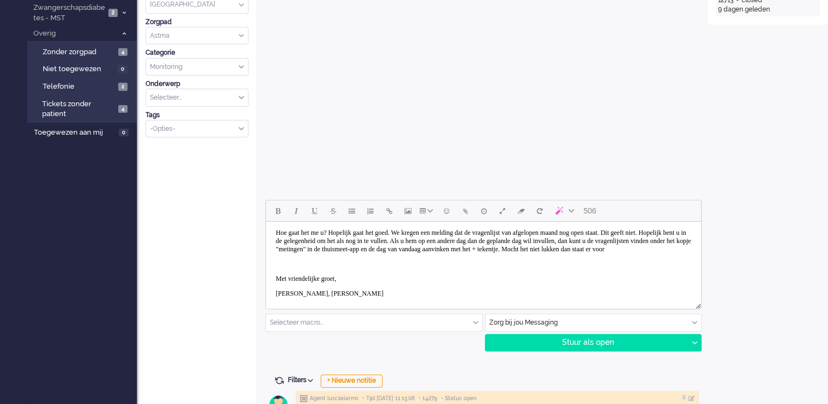
click at [566, 258] on body "Goedemorgen, [PERSON_NAME] gaat het me u? Hopelijk gaat het goed. We kregen een…" at bounding box center [483, 258] width 426 height 103
click at [285, 276] on p "Rich Text Area. Press ALT-0 for help." at bounding box center [483, 272] width 415 height 8
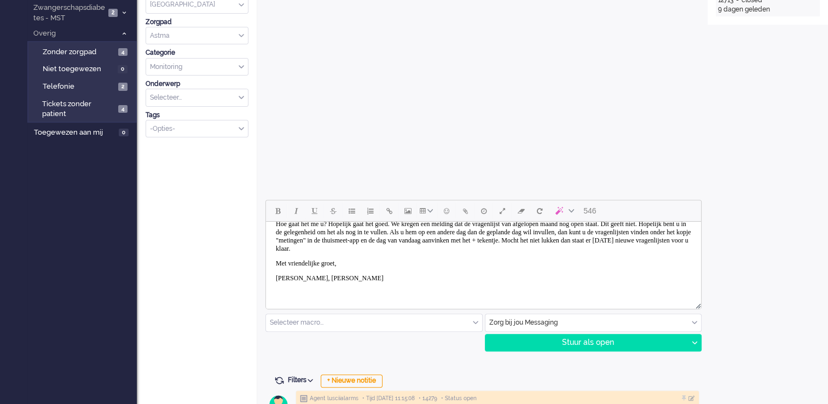
scroll to position [33, 0]
click at [294, 312] on div "543 Selecteer macro... Bericht: [PERSON_NAME] geen actie Bericht: Beantwoording…" at bounding box center [482, 276] width 434 height 152
click at [294, 299] on div at bounding box center [483, 304] width 435 height 10
click at [295, 294] on body "Goedemorgen, [PERSON_NAME] gaat het me u? Hopelijk gaat het goed. We kregen een…" at bounding box center [483, 246] width 426 height 96
click at [401, 281] on p "[PERSON_NAME], [PERSON_NAME]" at bounding box center [483, 278] width 415 height 8
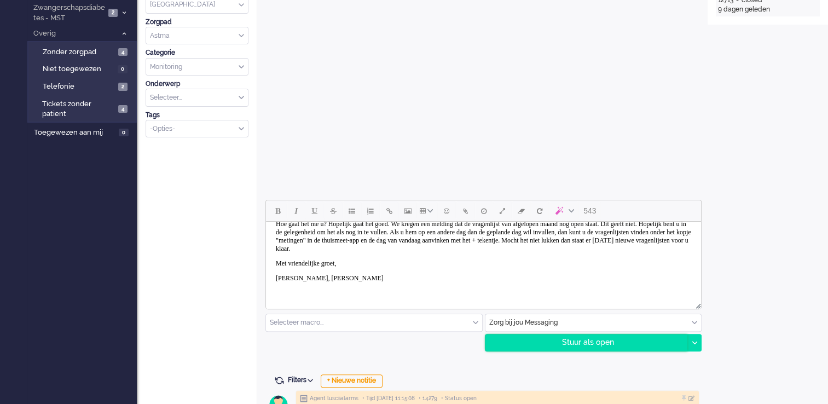
click at [573, 324] on div "Stuur als open" at bounding box center [586, 342] width 202 height 16
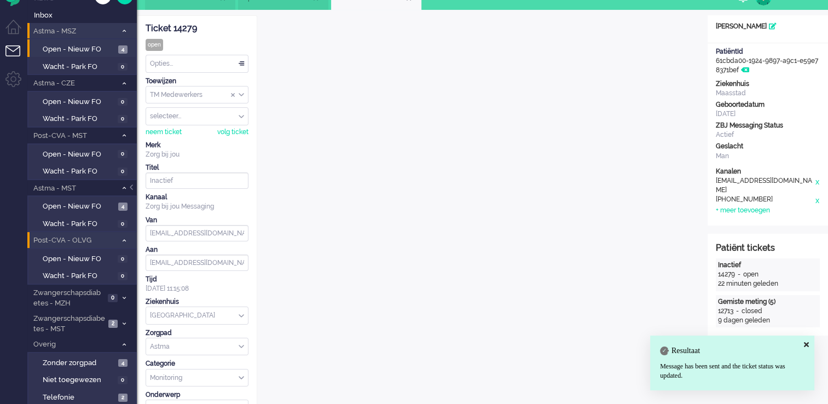
scroll to position [0, 0]
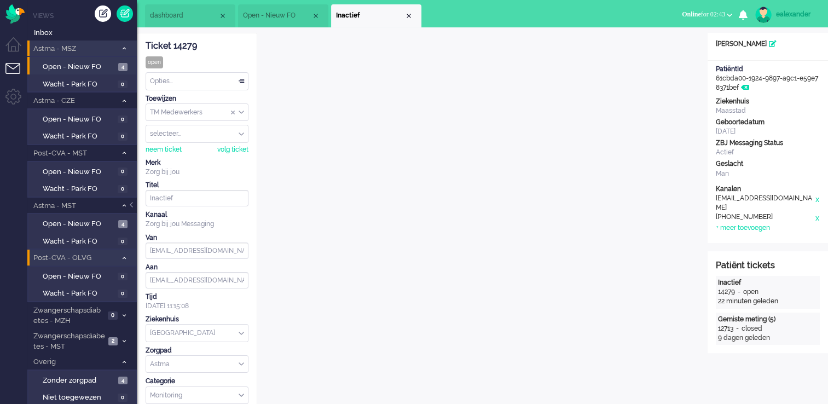
click at [236, 84] on div "Opties..." at bounding box center [197, 81] width 102 height 17
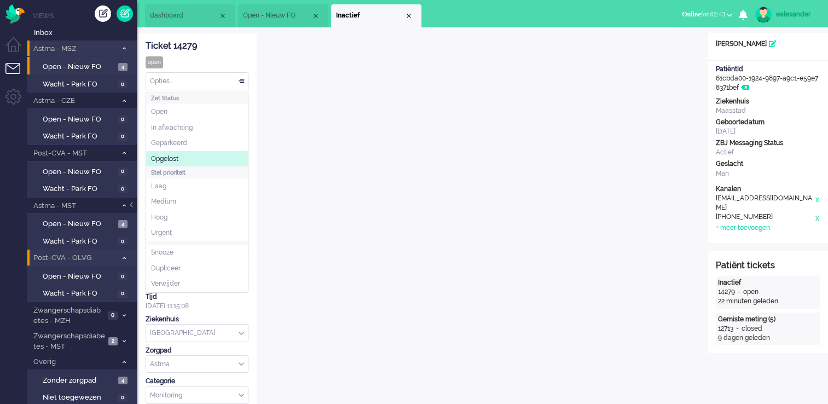
click at [212, 159] on li "Opgelost" at bounding box center [197, 159] width 102 height 16
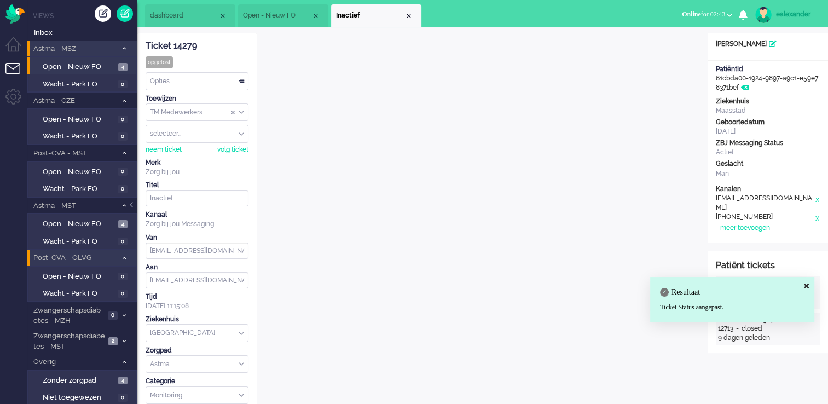
drag, startPoint x: 407, startPoint y: 15, endPoint x: 433, endPoint y: 62, distance: 53.6
click at [408, 15] on div "Close tab" at bounding box center [408, 15] width 9 height 9
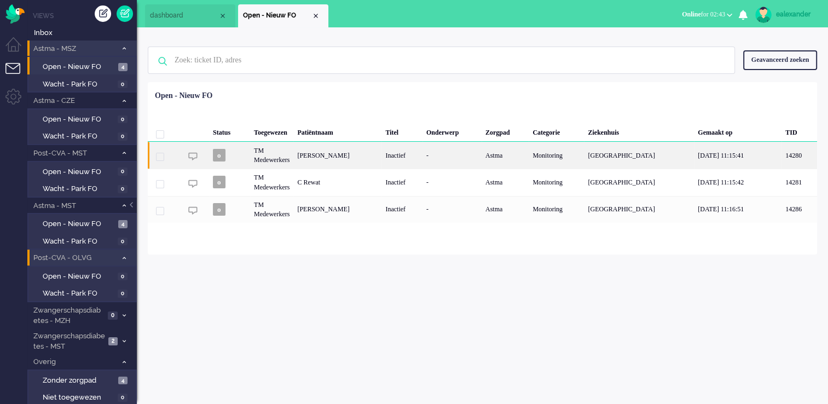
click at [505, 153] on div "Astma" at bounding box center [504, 155] width 47 height 27
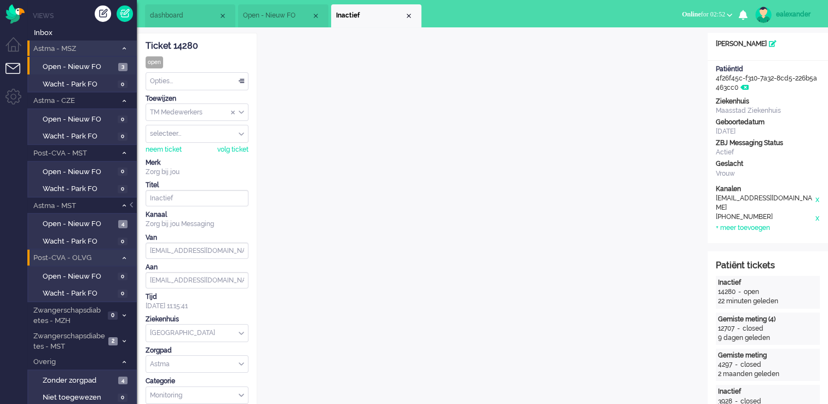
drag, startPoint x: 131, startPoint y: 205, endPoint x: 161, endPoint y: 199, distance: 30.0
click at [131, 205] on div at bounding box center [132, 210] width 5 height 16
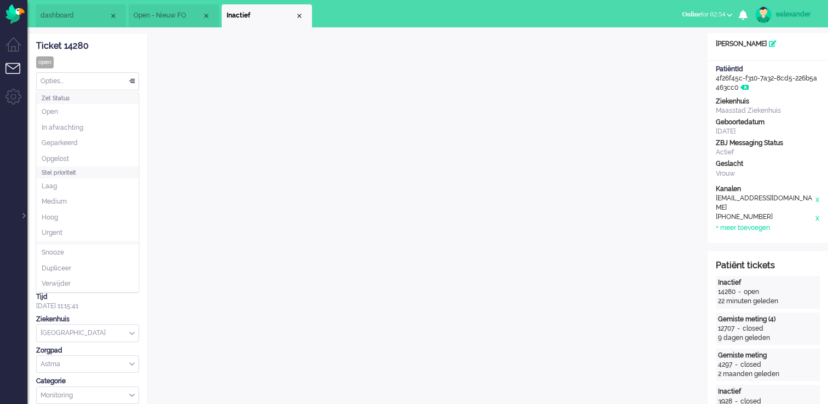
click at [129, 79] on div "Opties..." at bounding box center [88, 81] width 102 height 17
click at [100, 156] on li "Opgelost" at bounding box center [88, 159] width 102 height 16
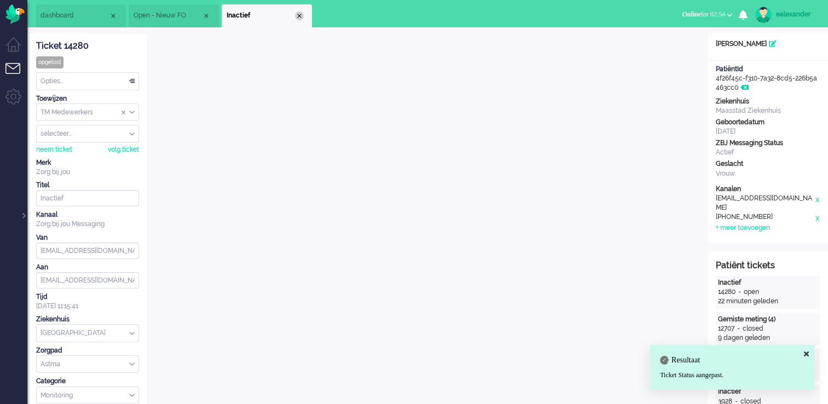
click at [301, 18] on div "Close tab" at bounding box center [299, 15] width 9 height 9
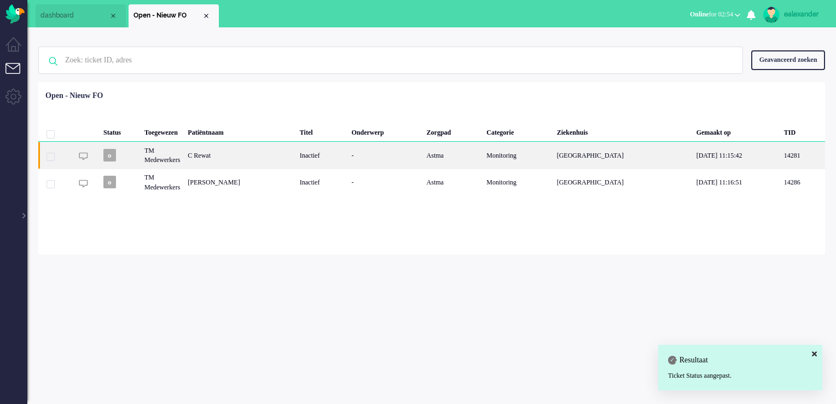
click at [236, 146] on div "C Rewat" at bounding box center [240, 155] width 112 height 27
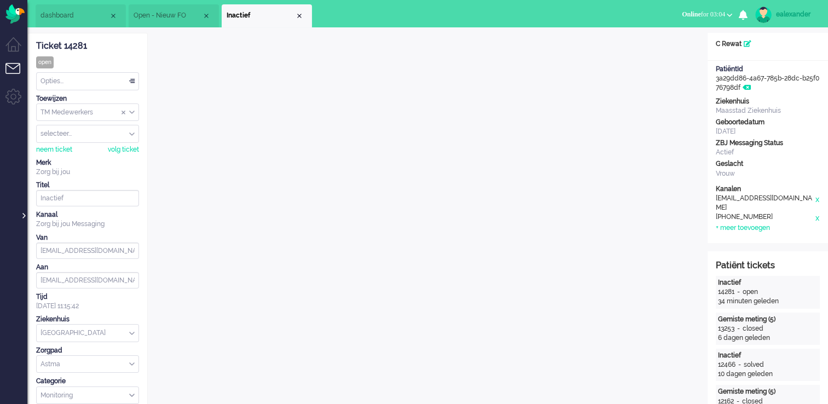
click at [24, 213] on div at bounding box center [22, 210] width 5 height 16
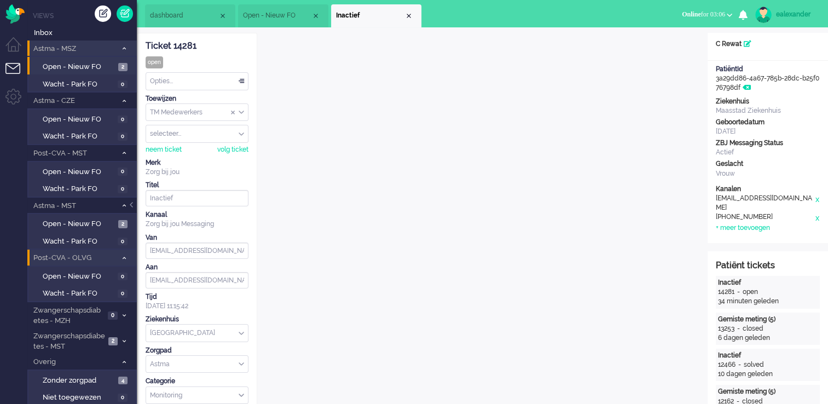
click at [687, 19] on button "Online for 03:06" at bounding box center [706, 15] width 63 height 16
click at [687, 39] on label "Niet beschikbaar" at bounding box center [686, 36] width 86 height 9
click at [687, 14] on div "ealexander" at bounding box center [796, 14] width 41 height 11
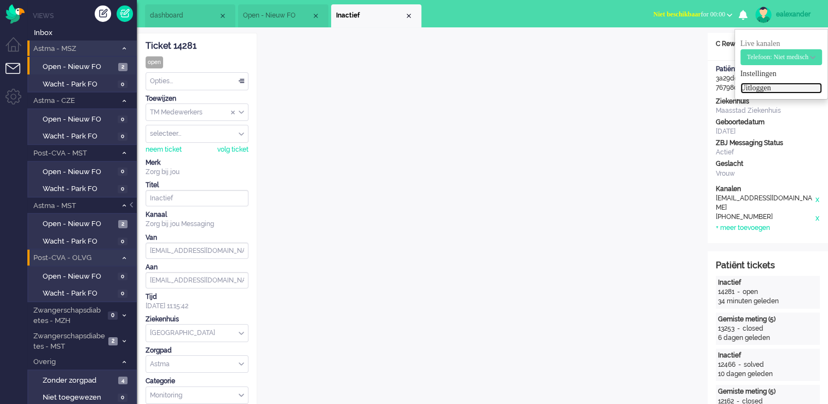
click at [687, 89] on link "Uitloggen" at bounding box center [780, 88] width 81 height 11
